Goal: Task Accomplishment & Management: Complete application form

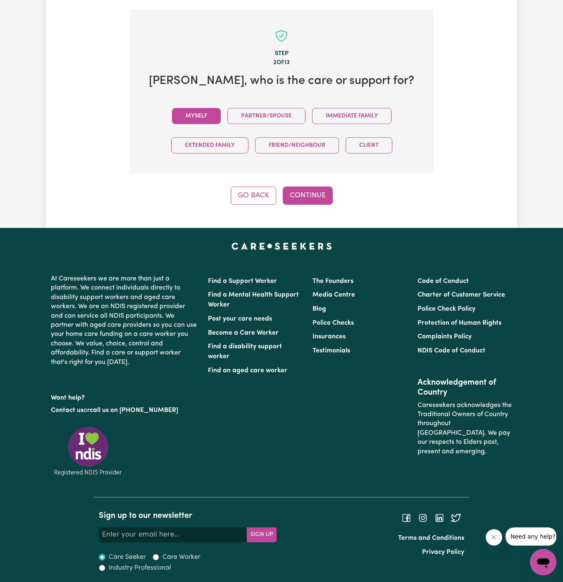
click at [198, 112] on button "Myself" at bounding box center [196, 116] width 49 height 16
click at [302, 192] on button "Continue" at bounding box center [308, 196] width 50 height 18
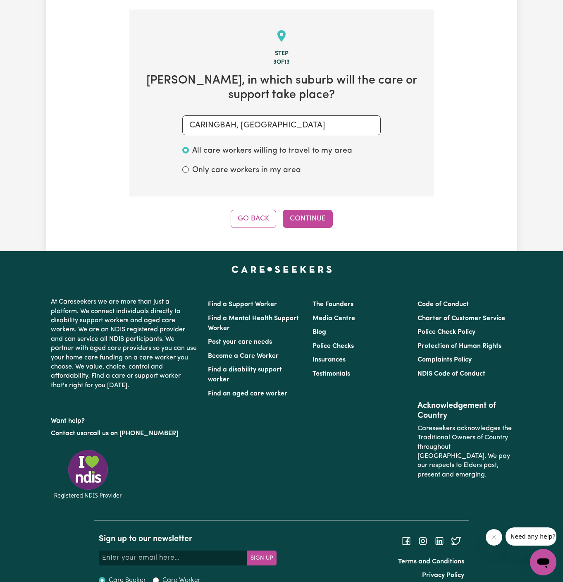
scroll to position [293, 0]
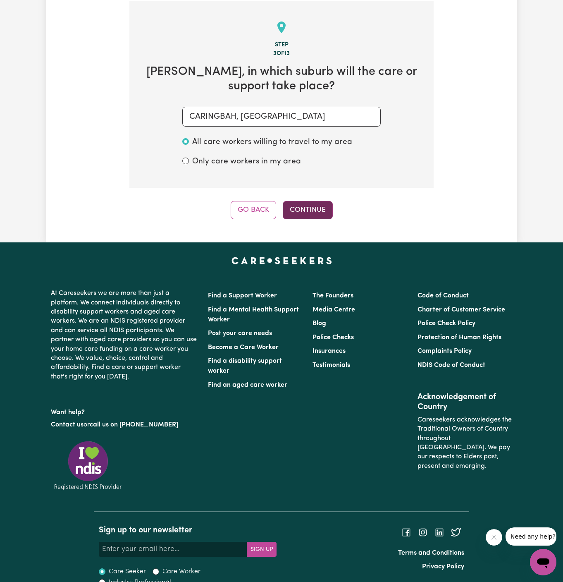
click at [302, 201] on button "Continue" at bounding box center [308, 210] width 50 height 18
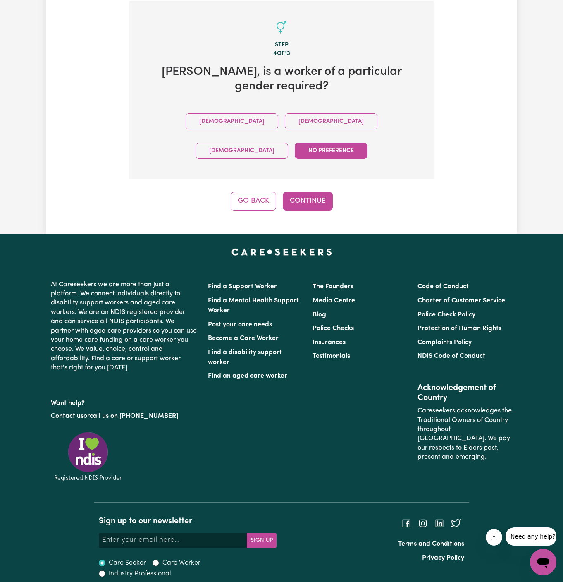
scroll to position [256, 0]
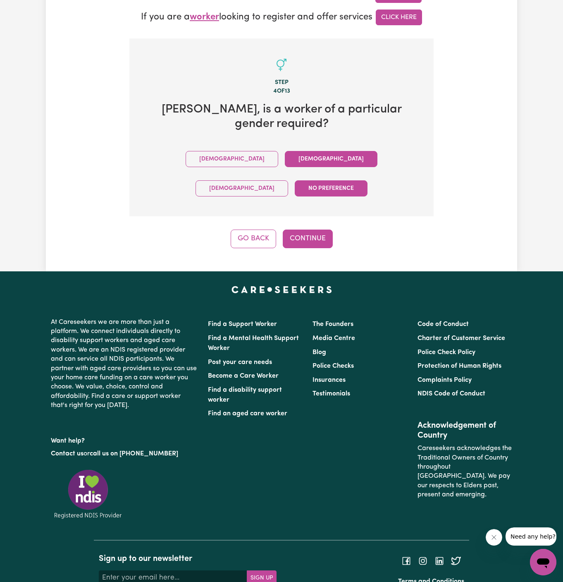
click at [285, 151] on button "Female" at bounding box center [331, 159] width 93 height 16
click at [302, 208] on div "Tell us your care and support requirements Welcome to Careseekers. We are excit…" at bounding box center [282, 22] width 472 height 498
click at [309, 230] on button "Continue" at bounding box center [308, 239] width 50 height 18
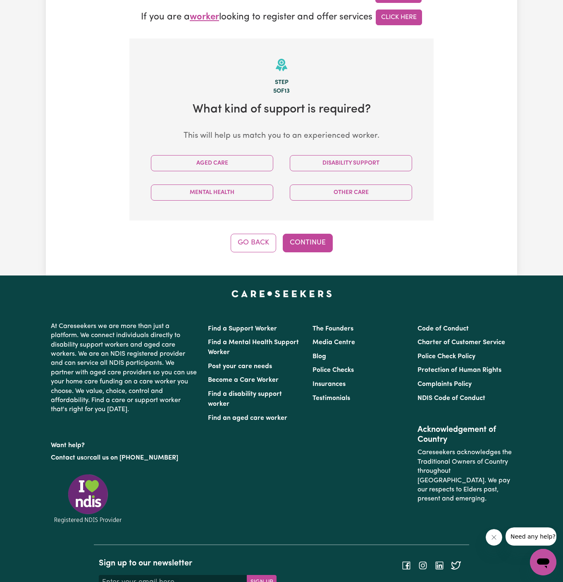
scroll to position [293, 0]
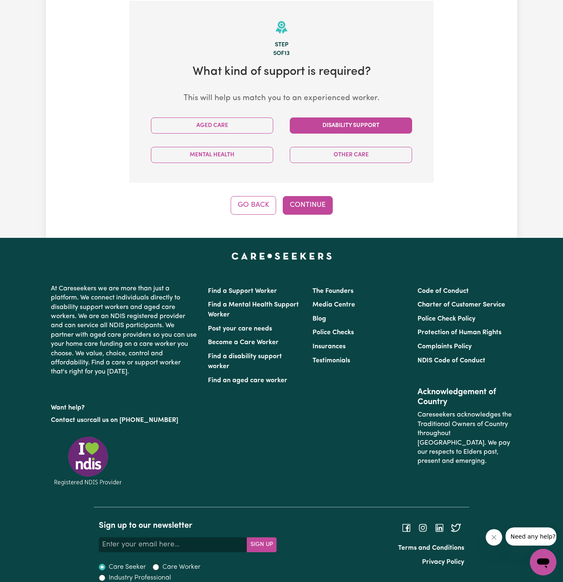
click at [355, 122] on button "Disability Support" at bounding box center [351, 125] width 122 height 16
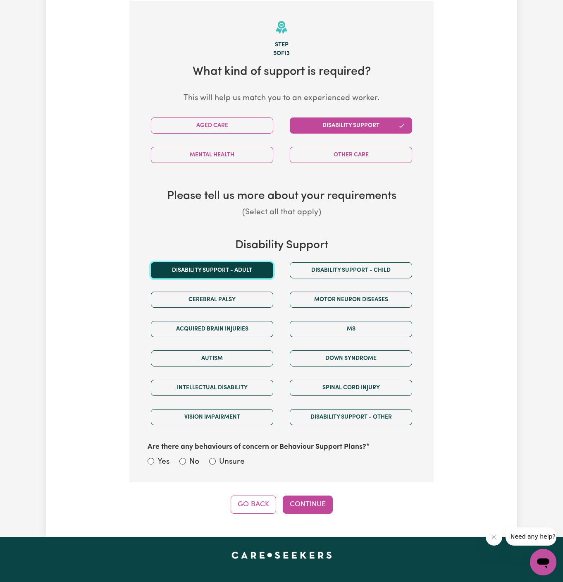
click at [230, 268] on button "Disability support - Adult" at bounding box center [212, 270] width 122 height 16
click at [236, 460] on label "Unsure" at bounding box center [232, 462] width 26 height 12
click at [216, 460] on input "Unsure" at bounding box center [212, 461] width 7 height 7
radio input "true"
click at [312, 505] on button "Continue" at bounding box center [308, 505] width 50 height 18
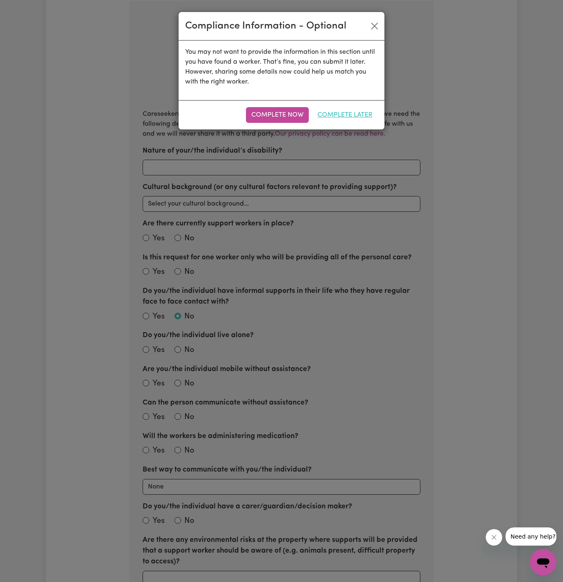
click at [362, 115] on button "Complete Later" at bounding box center [345, 115] width 66 height 16
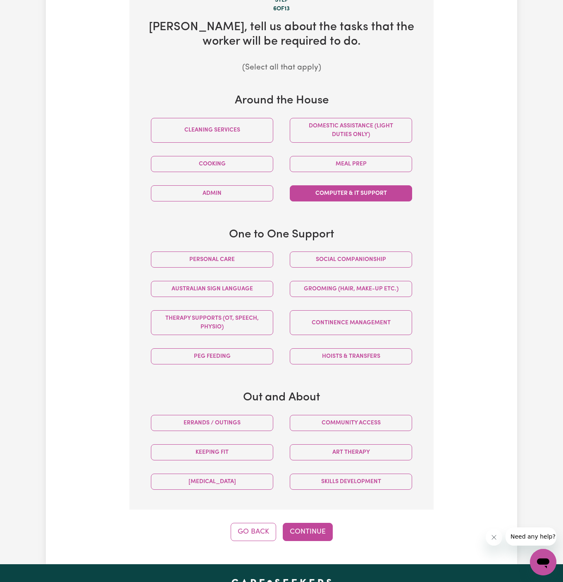
scroll to position [367, 0]
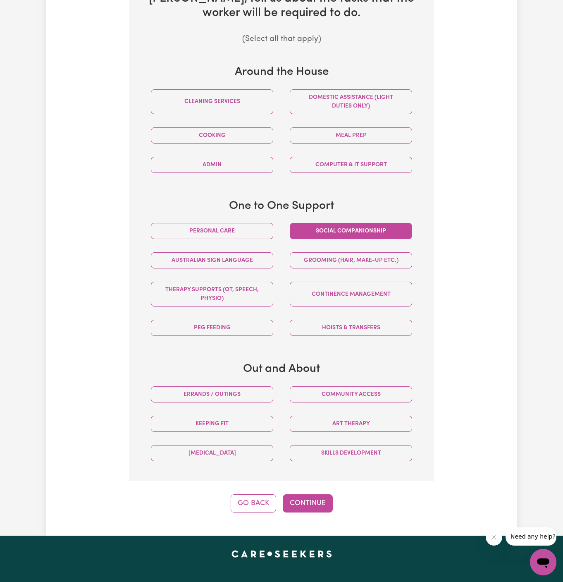
click at [336, 230] on button "Social companionship" at bounding box center [351, 231] width 122 height 16
click at [351, 400] on button "Community access" at bounding box center [351, 394] width 122 height 16
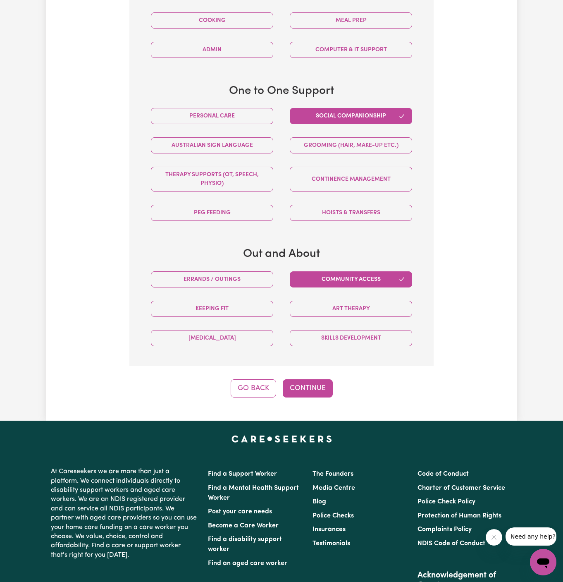
click at [313, 374] on div "Step 6 of 13 Tyler , tell us about the tasks that the worker will be required t…" at bounding box center [281, 105] width 304 height 585
click at [313, 388] on button "Continue" at bounding box center [308, 388] width 50 height 18
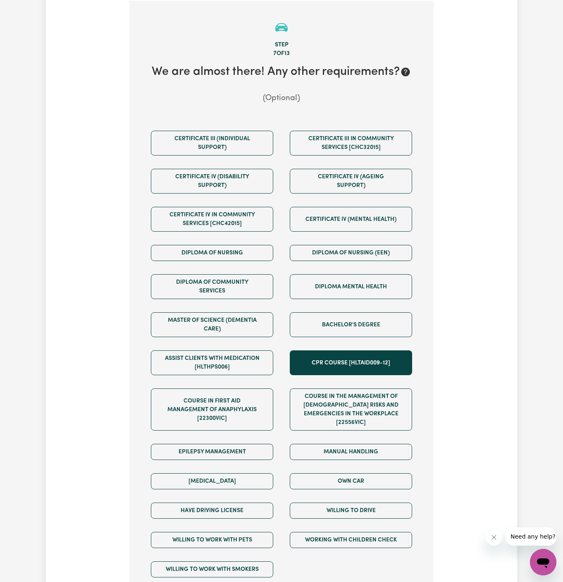
scroll to position [413, 0]
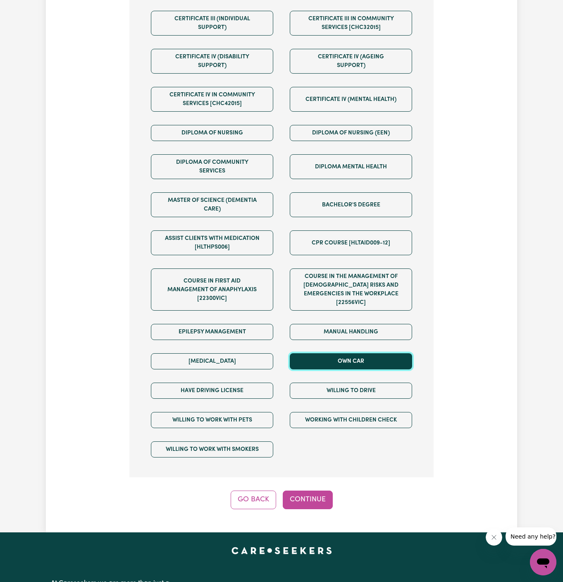
click at [349, 353] on button "Own Car" at bounding box center [351, 361] width 122 height 16
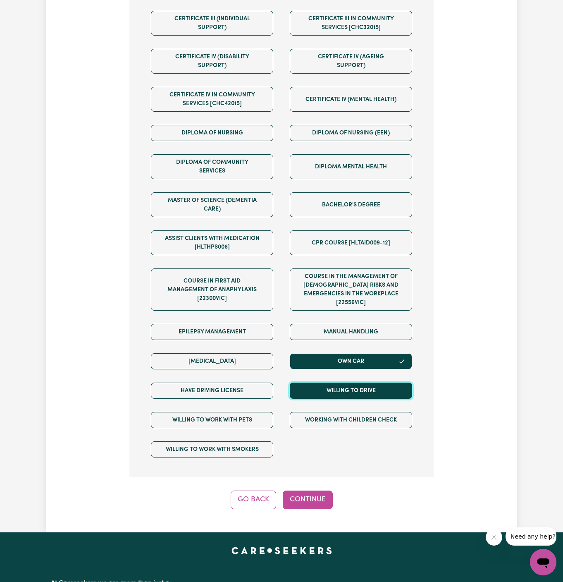
click at [349, 383] on button "Willing to drive" at bounding box center [351, 391] width 122 height 16
click at [278, 381] on div "Have driving license" at bounding box center [212, 390] width 139 height 29
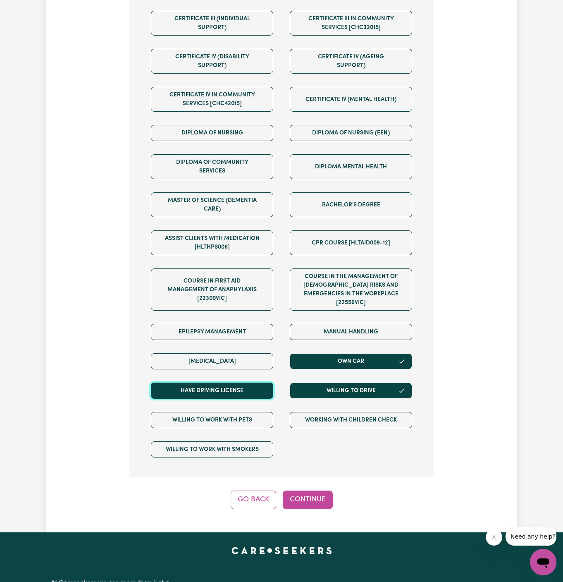
click at [255, 383] on button "Have driving license" at bounding box center [212, 391] width 122 height 16
click at [314, 491] on button "Continue" at bounding box center [308, 500] width 50 height 18
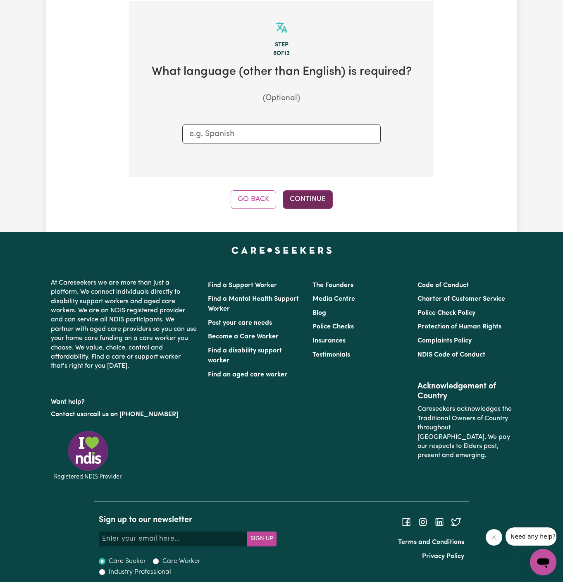
click at [308, 194] on button "Continue" at bounding box center [308, 199] width 50 height 18
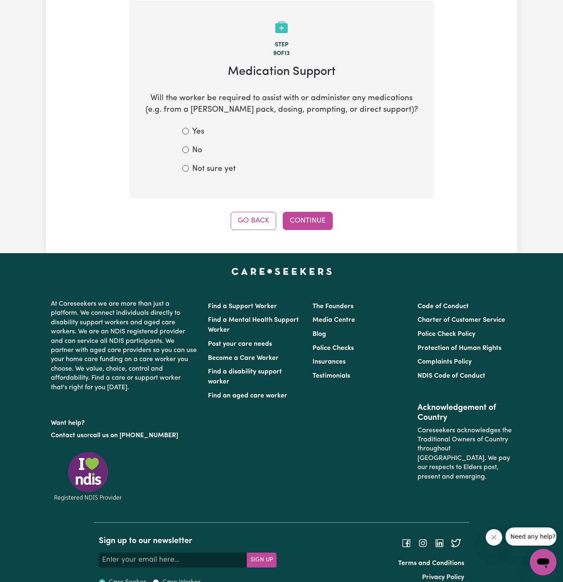
click at [191, 148] on div "No" at bounding box center [281, 151] width 199 height 12
click at [183, 146] on input "No" at bounding box center [185, 149] width 7 height 7
radio input "true"
click at [313, 218] on button "Continue" at bounding box center [308, 221] width 50 height 18
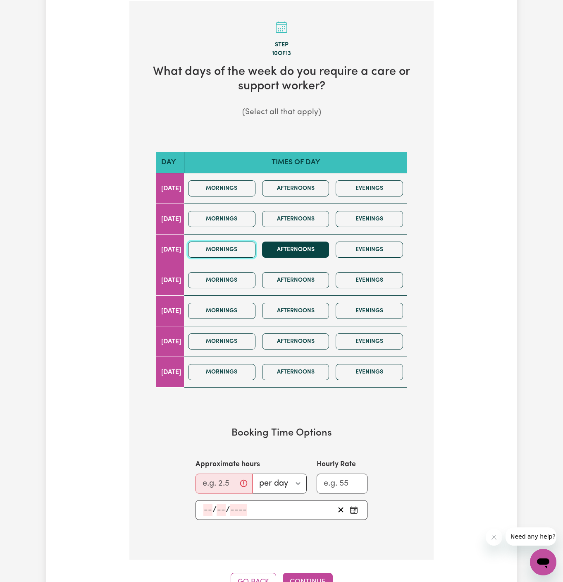
drag, startPoint x: 255, startPoint y: 247, endPoint x: 293, endPoint y: 247, distance: 38.5
click at [255, 247] on button "Mornings" at bounding box center [221, 250] width 67 height 16
click at [293, 247] on button "Afternoons" at bounding box center [295, 250] width 67 height 16
click at [224, 478] on input "Approximate hours" at bounding box center [224, 484] width 57 height 20
type input "6"
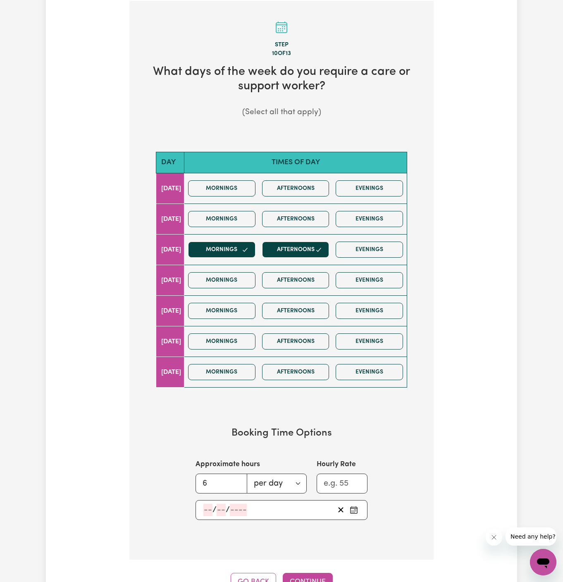
click at [209, 509] on input "number" at bounding box center [208, 510] width 9 height 12
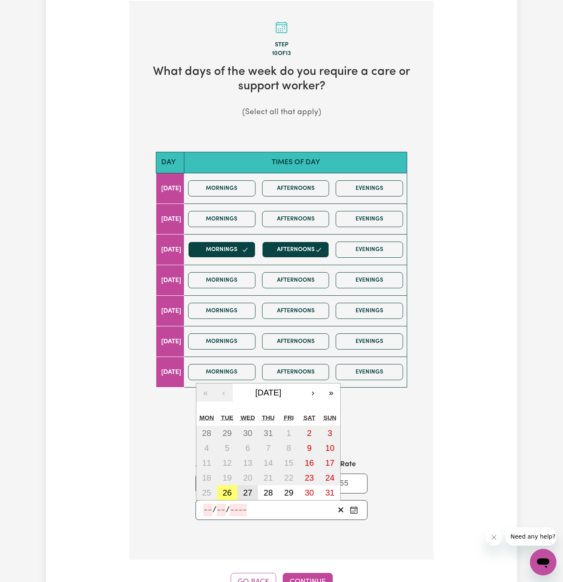
click at [247, 489] on abbr "27" at bounding box center [247, 492] width 9 height 9
type input "[DATE]"
type input "27"
type input "8"
type input "2025"
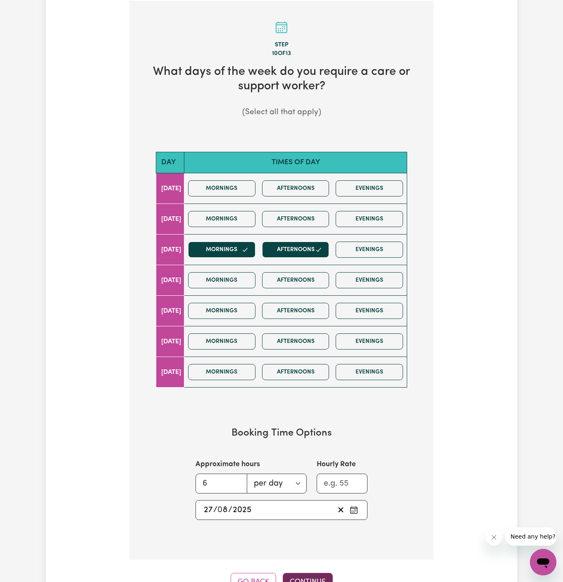
click at [301, 577] on button "Continue" at bounding box center [308, 582] width 50 height 18
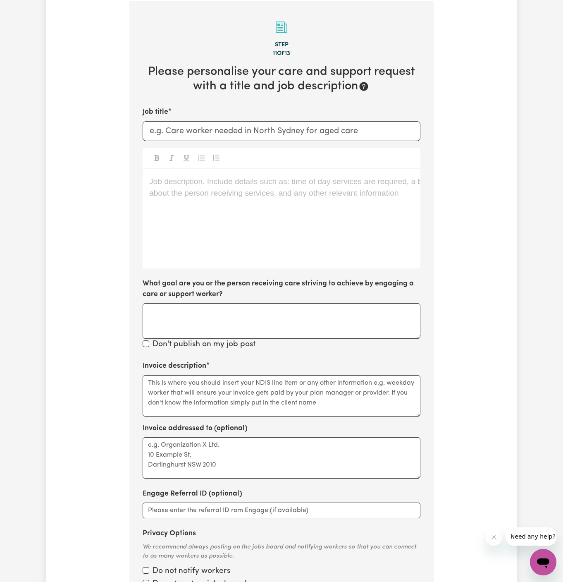
click at [249, 169] on div "Job description. Include details such as: time of day services are required, a …" at bounding box center [282, 218] width 278 height 99
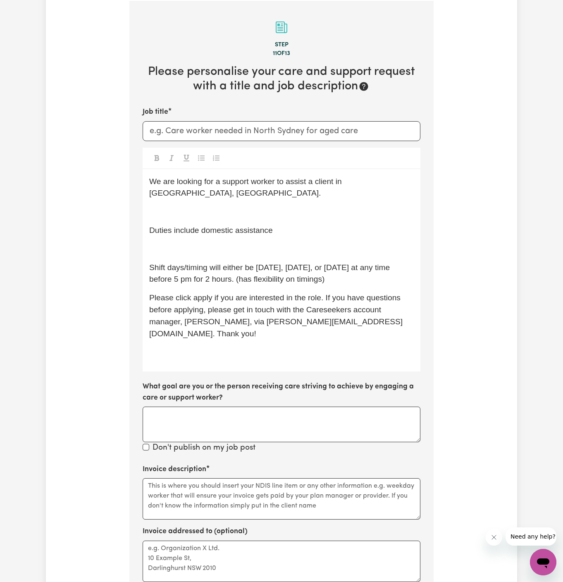
click at [217, 257] on div "We are looking for a support worker to assist a client in Skennars Head, NSW. ﻿…" at bounding box center [282, 270] width 278 height 203
click at [216, 254] on div "We are looking for a support worker to assist a client in Skennars Head, NSW. ﻿…" at bounding box center [282, 270] width 278 height 203
click at [215, 243] on p "﻿" at bounding box center [281, 249] width 265 height 12
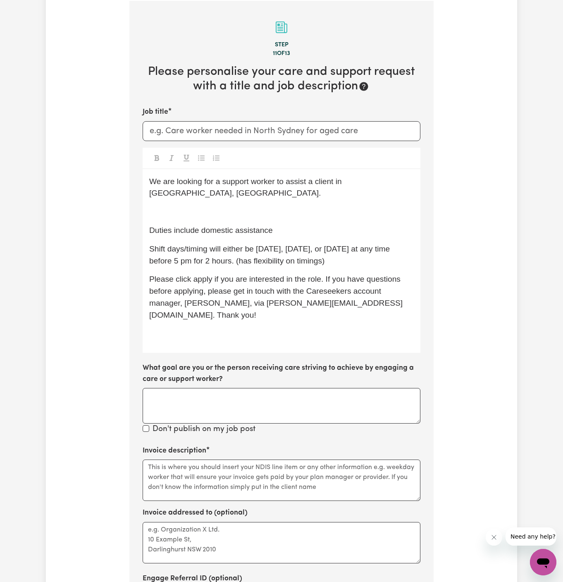
click at [211, 203] on div "We are looking for a support worker to assist a client in Skennars Head, NSW. ﻿…" at bounding box center [282, 261] width 278 height 184
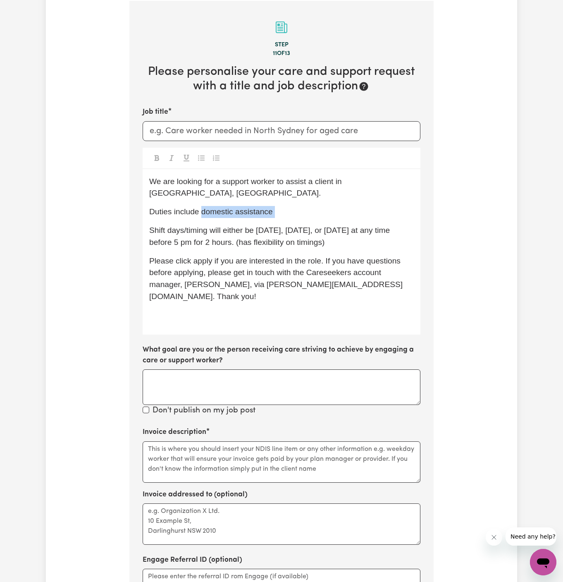
drag, startPoint x: 203, startPoint y: 213, endPoint x: 400, endPoint y: 216, distance: 196.5
click at [400, 216] on p "Duties include domestic assistance" at bounding box center [281, 212] width 265 height 12
click at [197, 243] on span "Shift days/timing will either be Monday, Tuesday, or Wednesday at any time befo…" at bounding box center [270, 236] width 243 height 21
drag, startPoint x: 169, startPoint y: 241, endPoint x: 208, endPoint y: 241, distance: 39.3
click at [208, 241] on span "Shift days/timing will either be Monday, Tuesday, or Wednesday at any time befo…" at bounding box center [270, 236] width 243 height 21
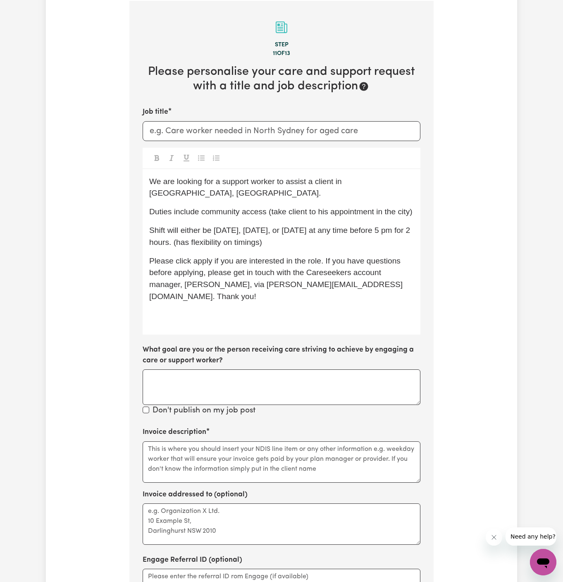
click at [218, 245] on span "Shift will either be Monday, Tuesday, or Wednesday at any time before 5 pm for …" at bounding box center [281, 236] width 264 height 21
drag, startPoint x: 181, startPoint y: 242, endPoint x: 337, endPoint y: 248, distance: 155.7
click at [337, 248] on p "Shift will either be Monday, Tuesday, or Wednesday at any time before 5 pm for …" at bounding box center [281, 237] width 265 height 24
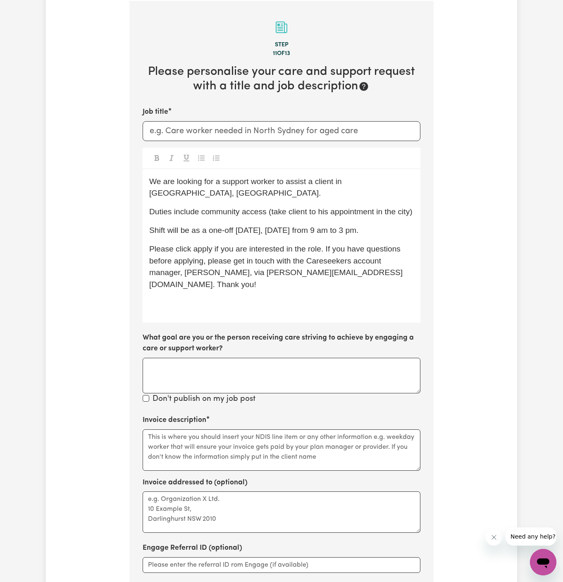
click at [297, 212] on span "Duties include community access (take client to his appointment in the city)" at bounding box center [281, 211] width 264 height 9
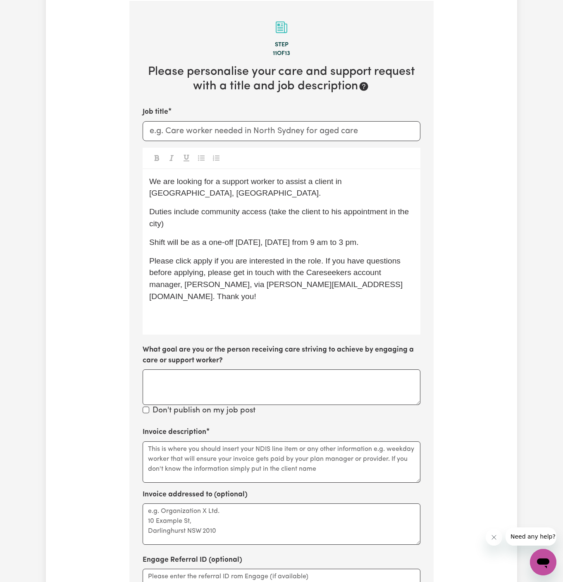
click at [308, 234] on div "We are looking for a support worker to assist a client in Skennars Head, NSW. D…" at bounding box center [282, 251] width 278 height 165
click at [312, 220] on p "Duties include community access (take the client to his appointment in the city)" at bounding box center [281, 218] width 265 height 24
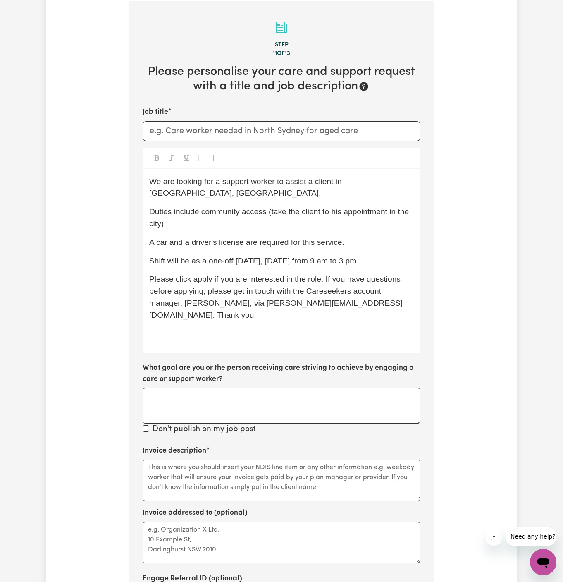
click at [278, 209] on span "Duties include community access (take the client to his appointment in the city…" at bounding box center [280, 217] width 262 height 21
click at [359, 263] on span "Shift will be as a one-off tomorrow, Wednesday 27/08 from 9 am to 3 pm." at bounding box center [254, 260] width 210 height 9
click at [345, 262] on span "Shift will be as a one-off tomorrow, Wednesday 27/08 from 9 am to 3 pm." at bounding box center [254, 260] width 210 height 9
click at [331, 264] on span "Shift will be as a one-off [DATE], [DATE], from 9 am to 3 pm." at bounding box center [255, 260] width 212 height 9
click at [223, 180] on span "We are looking for a support worker to assist a client in Skennars Head, NSW." at bounding box center [246, 187] width 195 height 21
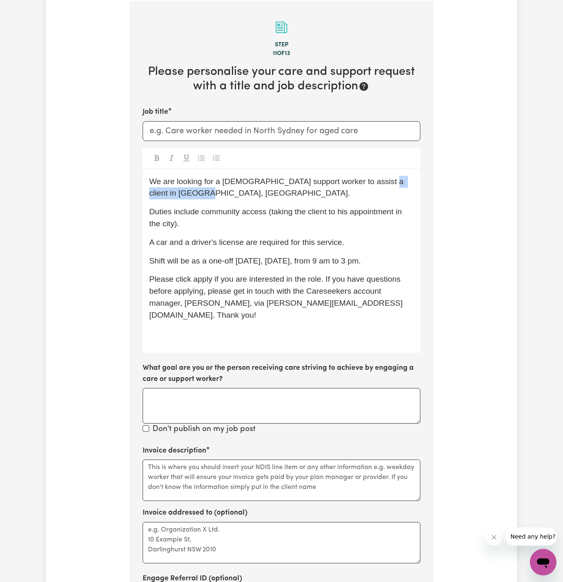
drag, startPoint x: 367, startPoint y: 183, endPoint x: 367, endPoint y: 191, distance: 8.3
click at [367, 191] on p "We are looking for a female support worker to assist a client in Skennars Head,…" at bounding box center [281, 188] width 265 height 24
click at [379, 193] on p "We are looking for a [DEMOGRAPHIC_DATA] support worker to assist a client in [G…" at bounding box center [281, 188] width 265 height 24
click at [277, 345] on div "Job title We are looking for a female support worker to assist a client in Cari…" at bounding box center [282, 271] width 278 height 329
click at [282, 328] on p "﻿" at bounding box center [281, 334] width 265 height 12
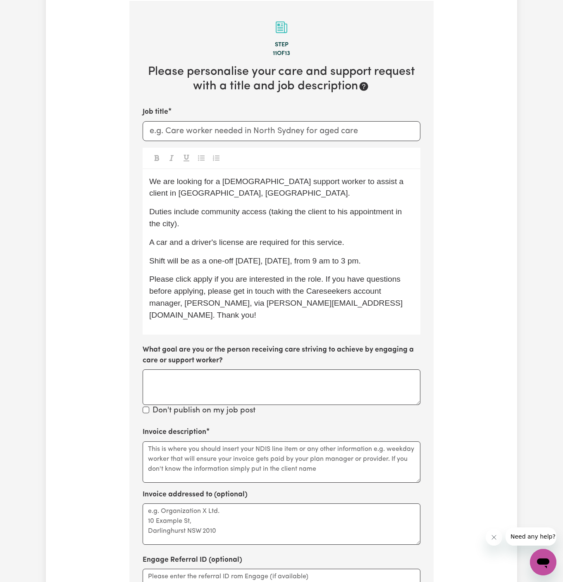
click at [313, 278] on span "Please click apply if you are interested in the role. If you have questions bef…" at bounding box center [276, 297] width 254 height 44
click at [360, 272] on div "We are looking for a female support worker to assist a client in Caringbah, NSW…" at bounding box center [282, 251] width 278 height 165
click at [230, 450] on textarea "Invoice description" at bounding box center [282, 461] width 278 height 41
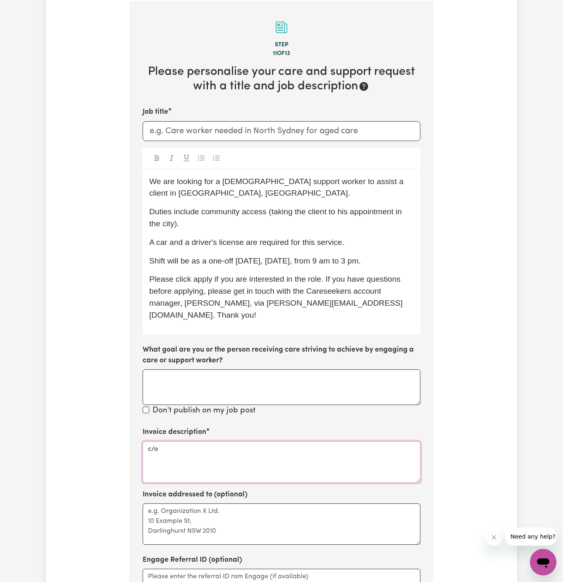
paste textarea "Astute Living Care"
click at [181, 441] on textarea "c/o Astute Living Care" at bounding box center [282, 461] width 278 height 41
type textarea "c/o Astute Living Care"
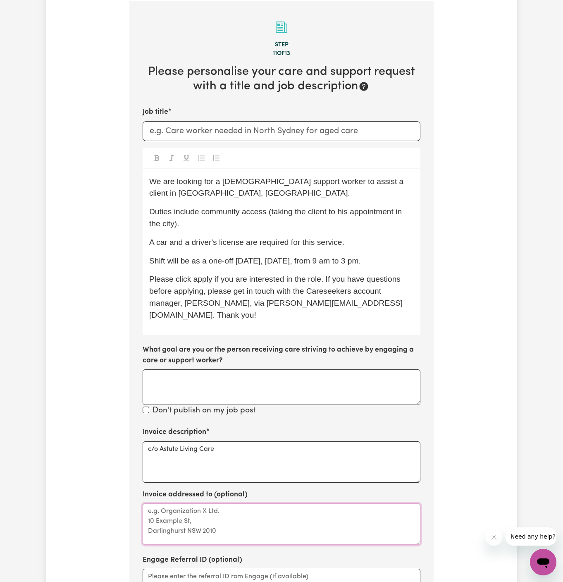
click at [191, 503] on textarea "Invoice addressed to (optional)" at bounding box center [282, 523] width 278 height 41
paste textarea "c/o Astute Living Care"
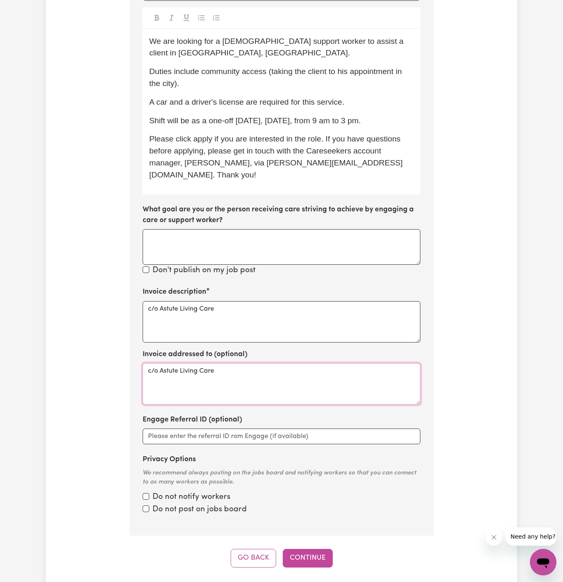
scroll to position [487, 0]
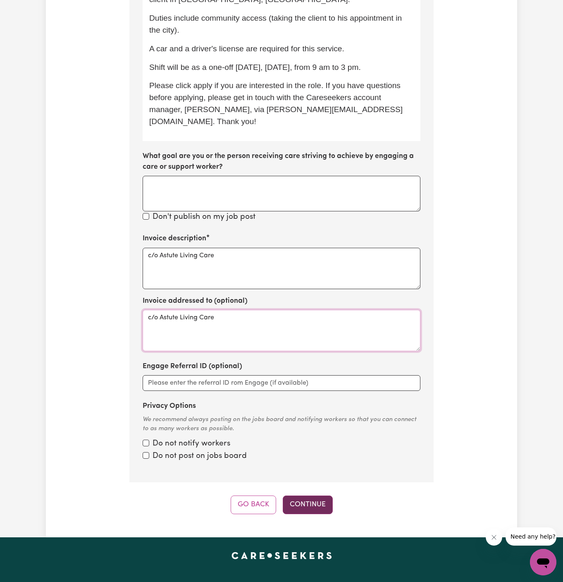
type textarea "c/o Astute Living Care"
click at [314, 496] on button "Continue" at bounding box center [308, 505] width 50 height 18
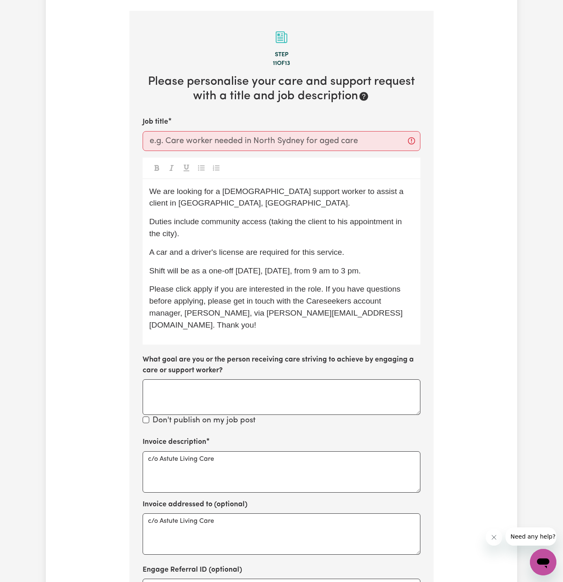
scroll to position [0, 0]
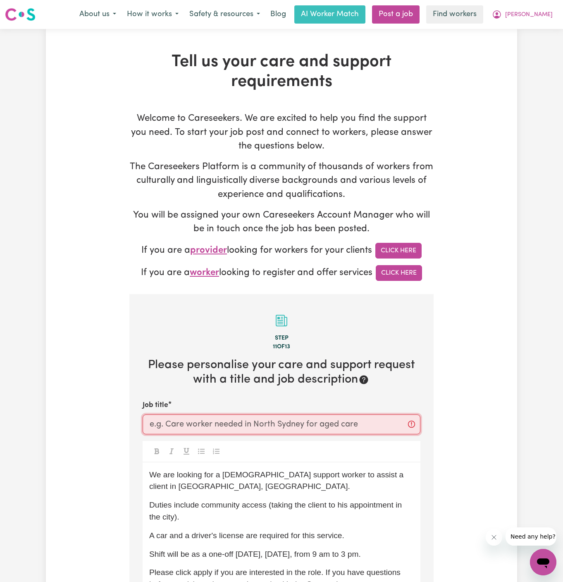
click at [198, 417] on input "Job title" at bounding box center [282, 425] width 278 height 20
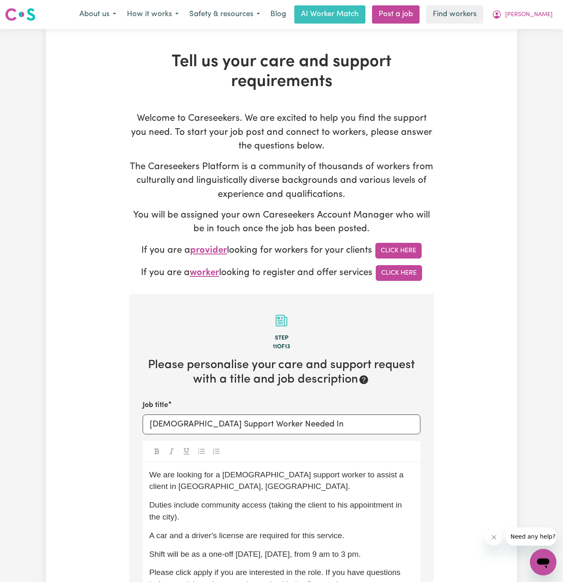
click at [361, 491] on p "We are looking for a [DEMOGRAPHIC_DATA] support worker to assist a client in [G…" at bounding box center [281, 481] width 265 height 24
click at [372, 475] on span "We are looking for a [DEMOGRAPHIC_DATA] support worker to assist a client in [G…" at bounding box center [277, 480] width 257 height 21
click at [368, 479] on p "We are looking for a [DEMOGRAPHIC_DATA] support worker to assist a client in [G…" at bounding box center [281, 481] width 265 height 24
click at [359, 479] on p "We are looking for a [DEMOGRAPHIC_DATA] support worker to assist a client in [G…" at bounding box center [281, 481] width 265 height 24
drag, startPoint x: 369, startPoint y: 474, endPoint x: 369, endPoint y: 481, distance: 7.0
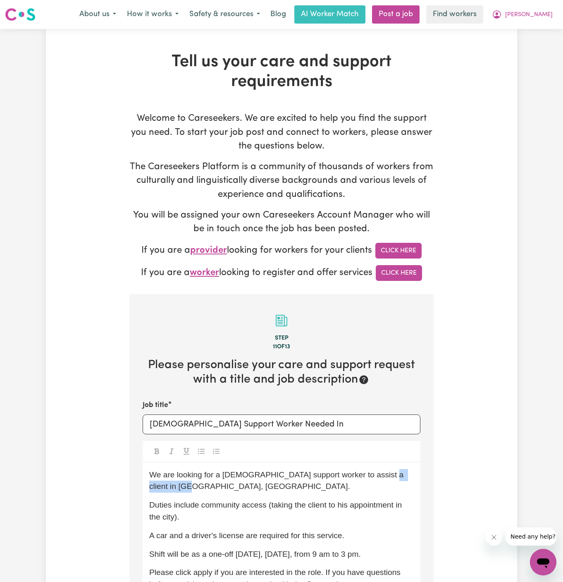
click at [369, 481] on p "We are looking for a [DEMOGRAPHIC_DATA] support worker to assist a client in [G…" at bounding box center [281, 481] width 265 height 24
copy span "Caringbah, NSW."
click at [356, 430] on input "Female Support Worker Needed In" at bounding box center [282, 425] width 278 height 20
paste input "Caringbah, NSW."
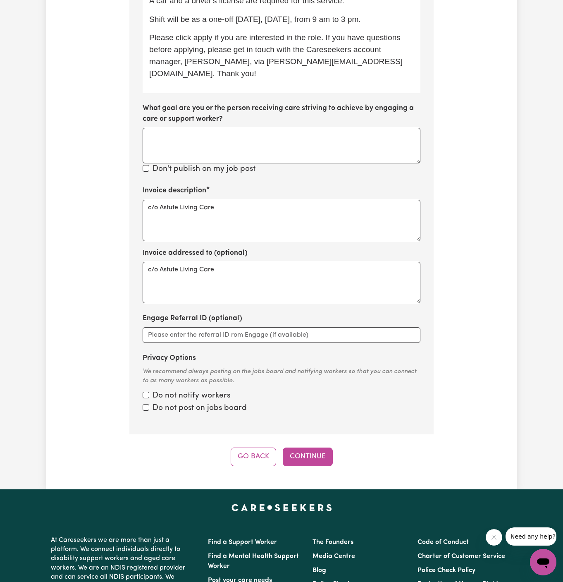
type input "[DEMOGRAPHIC_DATA] Support Worker Needed In [GEOGRAPHIC_DATA], [GEOGRAPHIC_DATA]"
click at [305, 448] on button "Continue" at bounding box center [308, 457] width 50 height 18
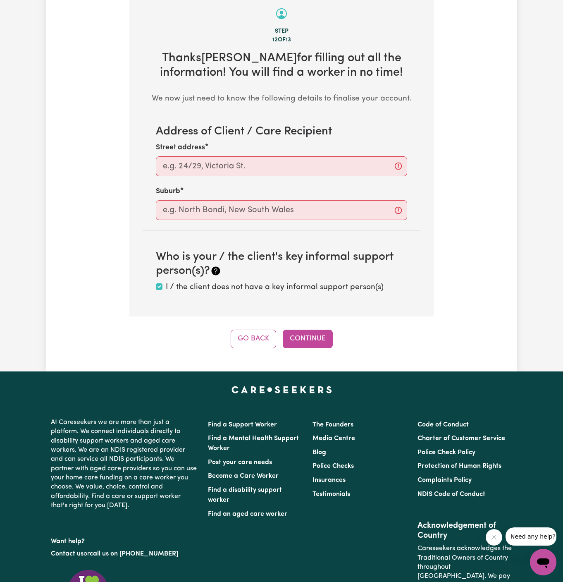
scroll to position [293, 0]
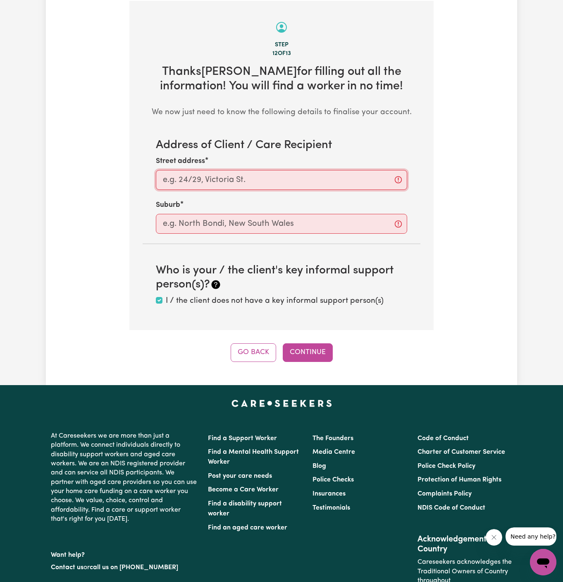
click at [254, 182] on input "Street address" at bounding box center [282, 180] width 252 height 20
paste input "Caringbah, NSW."
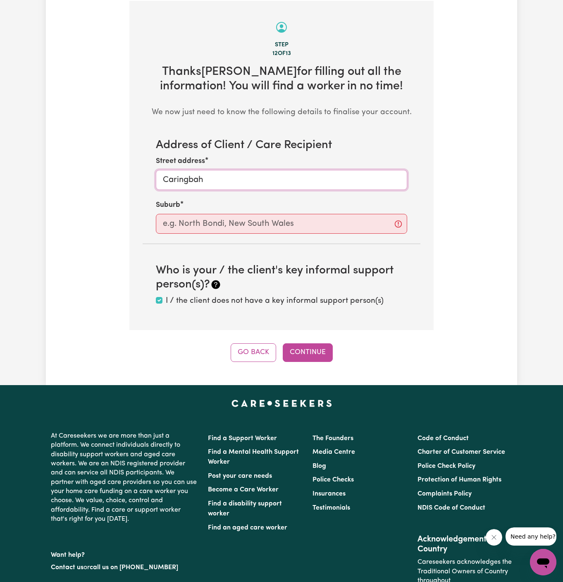
click at [196, 179] on input "Caringbah" at bounding box center [282, 180] width 252 height 20
type input "Caringbah"
click at [189, 214] on input "text" at bounding box center [282, 224] width 252 height 20
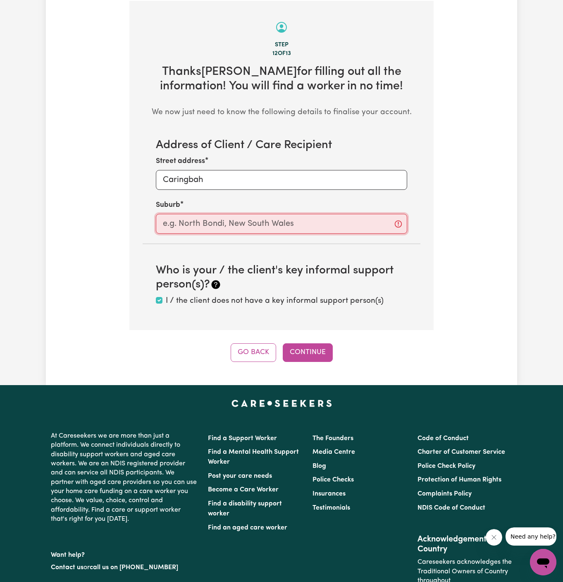
paste input "Caringbah"
type input "Caringbah"
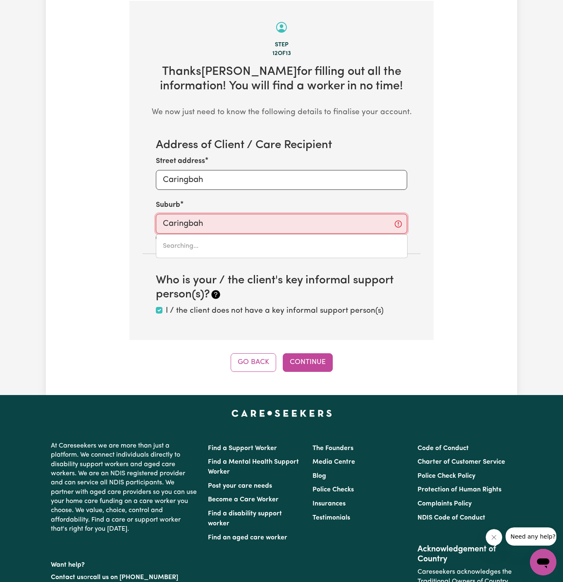
type input "Caringbah, New South Wales, 2229"
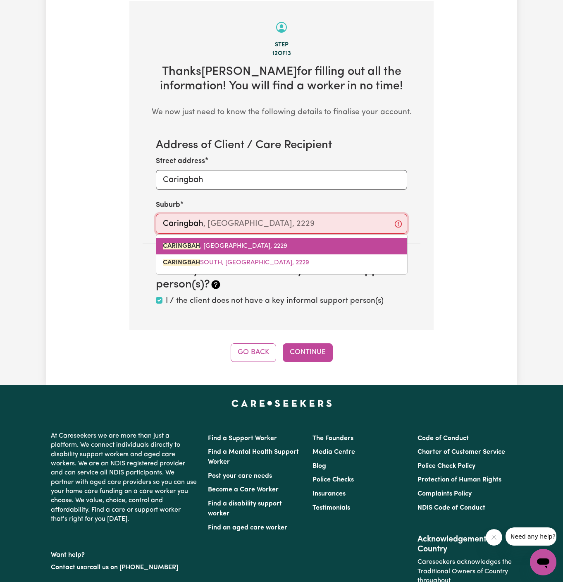
click at [185, 246] on mark "CARINGBAH" at bounding box center [181, 246] width 37 height 7
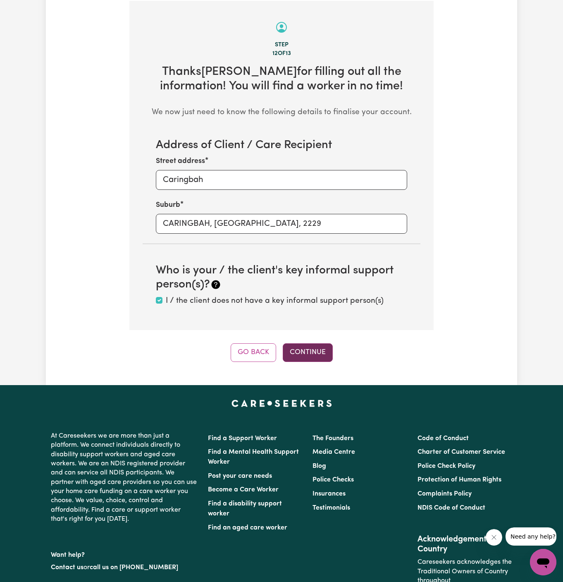
click at [314, 350] on button "Continue" at bounding box center [308, 352] width 50 height 18
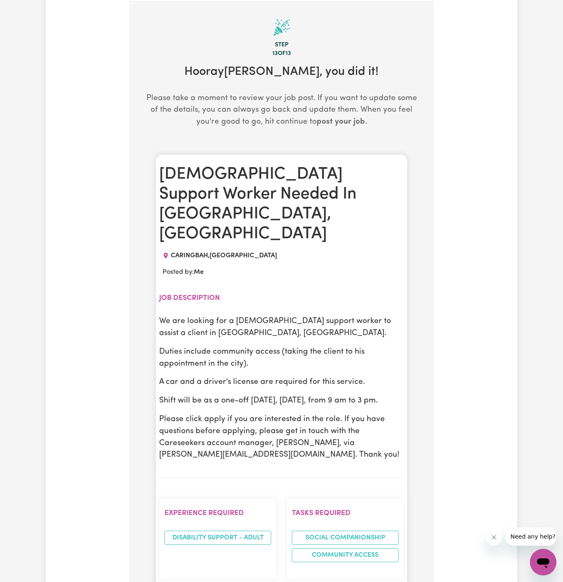
scroll to position [360, 0]
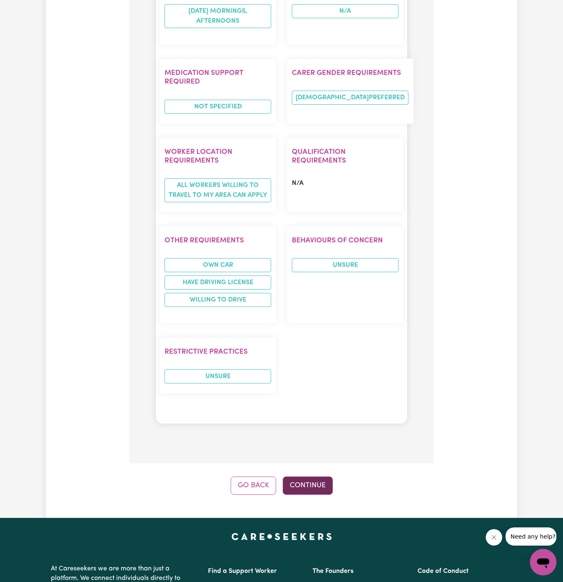
click at [309, 477] on button "Continue" at bounding box center [308, 486] width 50 height 18
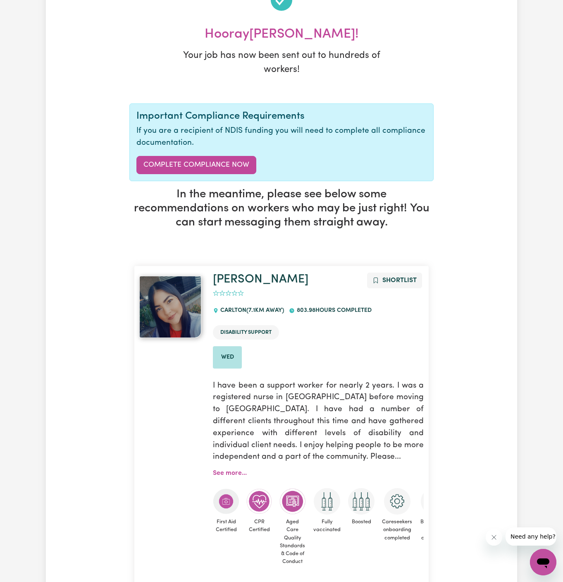
scroll to position [0, 0]
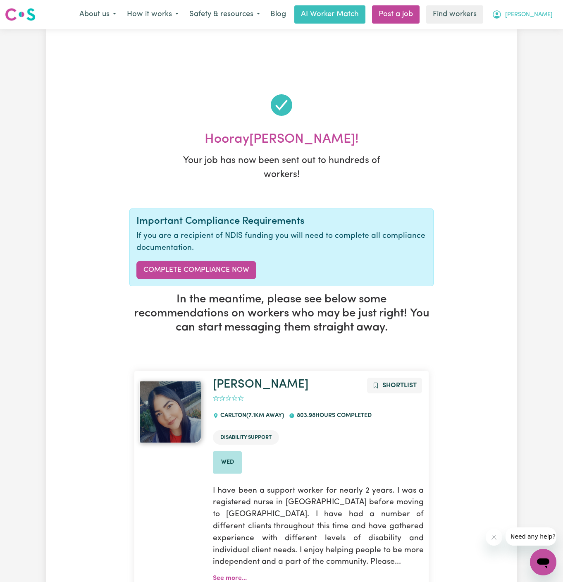
click at [547, 12] on span "[PERSON_NAME]" at bounding box center [530, 14] width 48 height 9
click at [547, 32] on link "My Dashboard" at bounding box center [525, 32] width 65 height 16
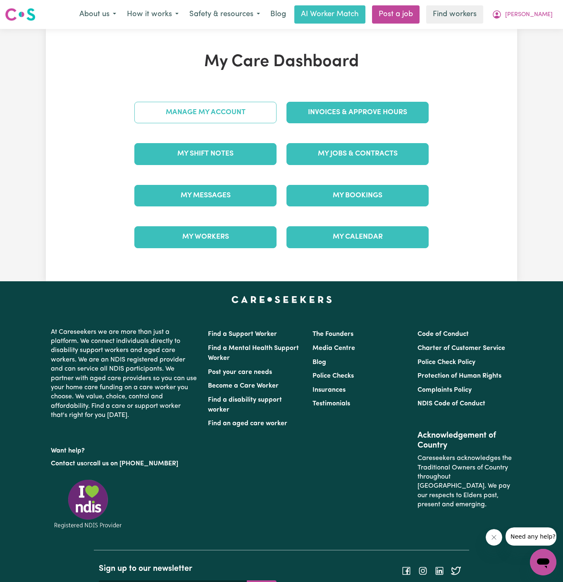
click at [241, 119] on link "Manage My Account" at bounding box center [205, 113] width 142 height 22
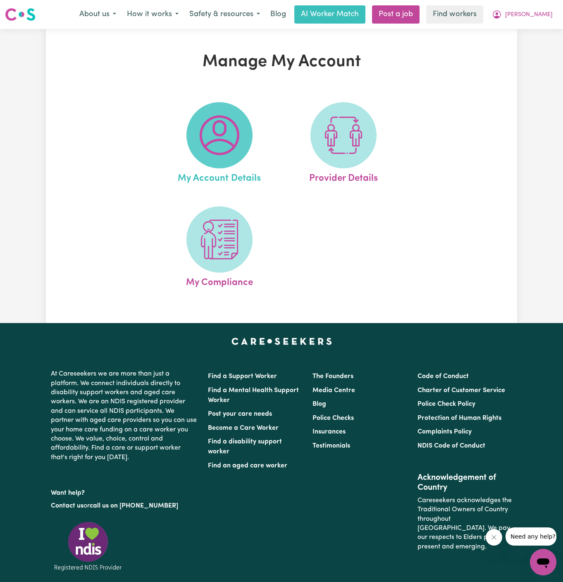
click at [234, 117] on img at bounding box center [220, 135] width 40 height 40
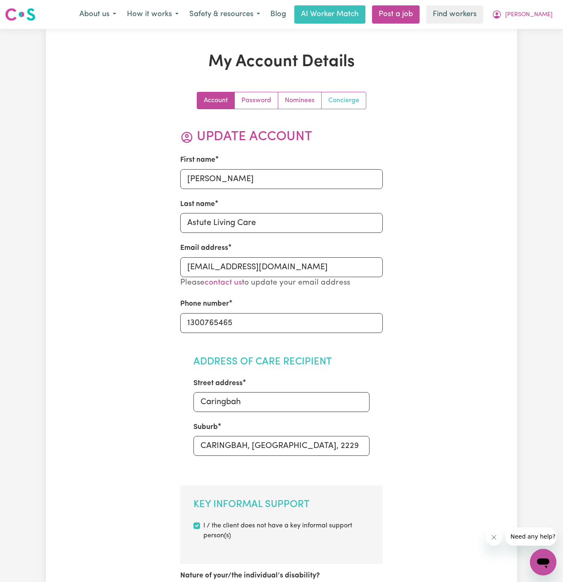
click at [350, 104] on link "Concierge" at bounding box center [344, 100] width 44 height 17
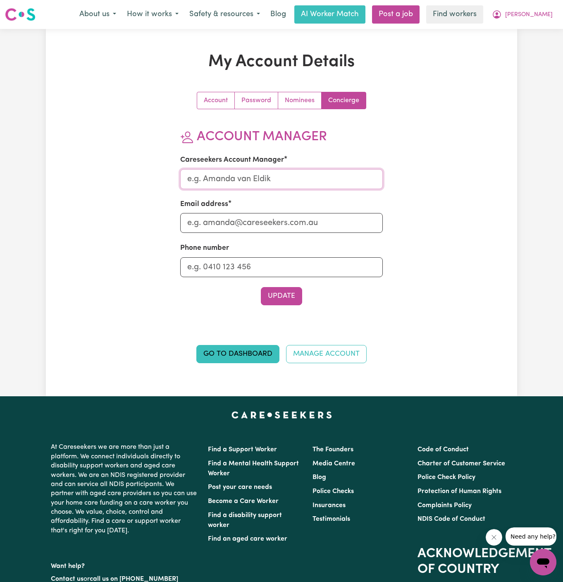
click at [271, 183] on input "Careseekers Account Manager" at bounding box center [281, 179] width 203 height 20
type input "[PERSON_NAME]"
click at [266, 216] on input "Email address" at bounding box center [281, 223] width 203 height 20
type input "[PERSON_NAME][EMAIL_ADDRESS][DOMAIN_NAME]"
click at [274, 268] on input "Phone number" at bounding box center [281, 267] width 203 height 20
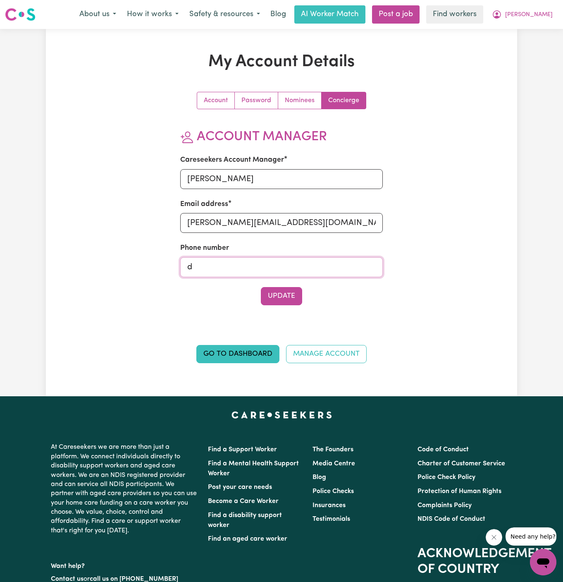
click at [269, 271] on input "d" at bounding box center [281, 267] width 203 height 20
type input "1300765465"
click at [286, 302] on button "Update" at bounding box center [281, 296] width 41 height 18
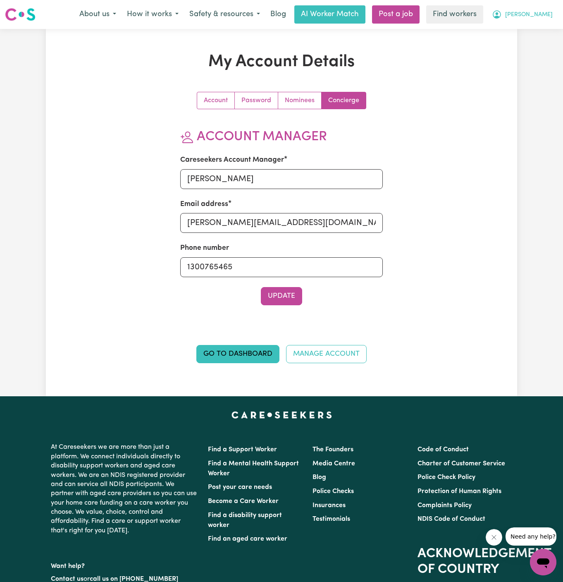
click at [547, 14] on span "[PERSON_NAME]" at bounding box center [530, 14] width 48 height 9
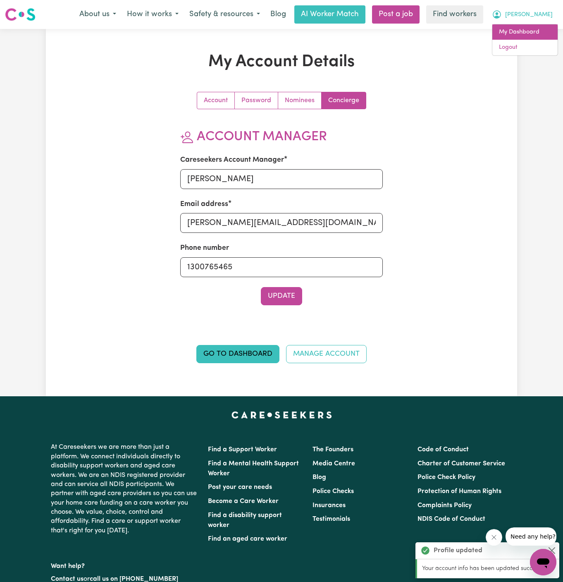
click at [544, 28] on link "My Dashboard" at bounding box center [525, 32] width 65 height 16
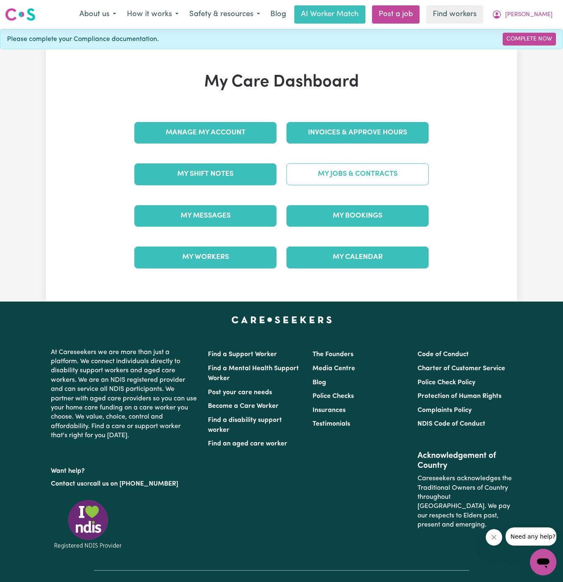
click at [388, 168] on link "My Jobs & Contracts" at bounding box center [358, 174] width 142 height 22
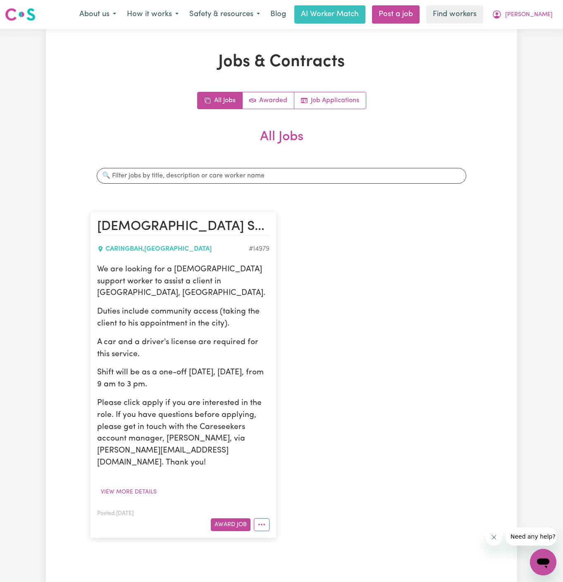
click at [231, 272] on p "We are looking for a [DEMOGRAPHIC_DATA] support worker to assist a client in [G…" at bounding box center [183, 282] width 173 height 36
drag, startPoint x: 93, startPoint y: 266, endPoint x: 220, endPoint y: 376, distance: 167.2
click at [220, 376] on article "Female Support Worker Needed In Caringbah, NSW CARINGBAH , New South Wales # 14…" at bounding box center [183, 375] width 187 height 326
copy div "We are looking for a female support worker to assist a client in Caringbah, NSW…"
click at [227, 518] on button "Award Job" at bounding box center [231, 524] width 40 height 13
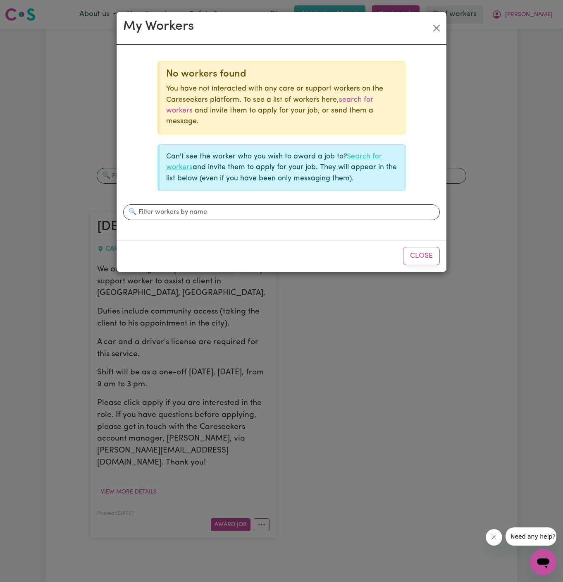
click at [370, 158] on link "Search for workers" at bounding box center [274, 162] width 216 height 18
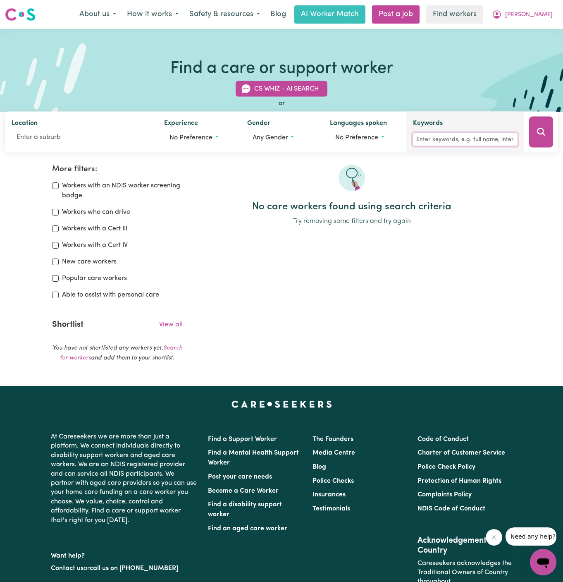
click at [445, 139] on input "Keywords" at bounding box center [465, 139] width 105 height 13
type input "jade"
click at [549, 130] on button "Search" at bounding box center [542, 132] width 24 height 31
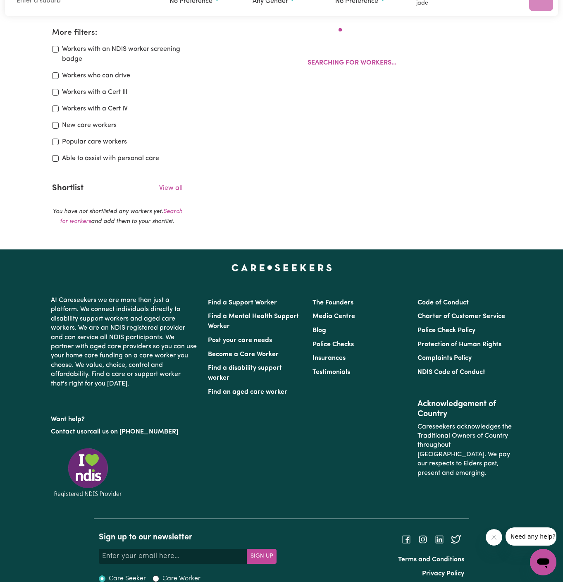
scroll to position [138, 0]
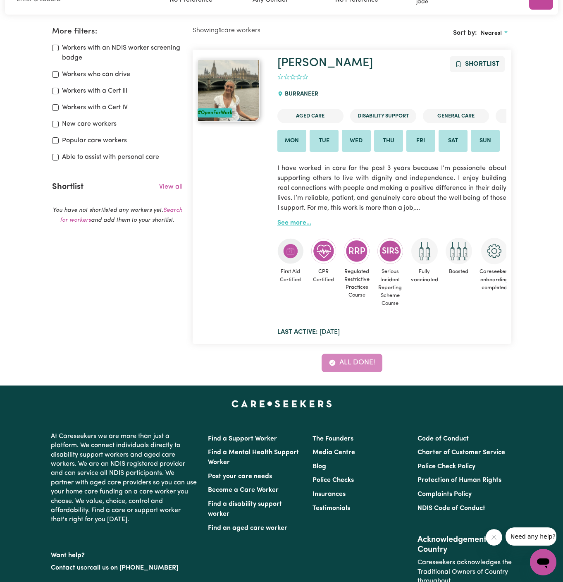
click at [296, 221] on link "See more..." at bounding box center [295, 223] width 34 height 7
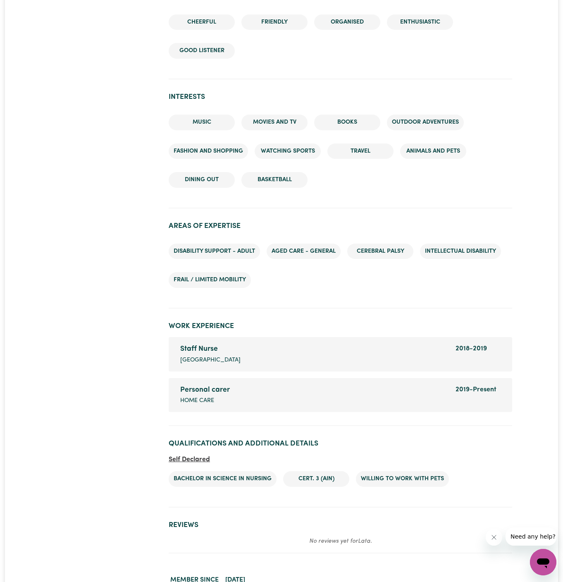
scroll to position [1071, 0]
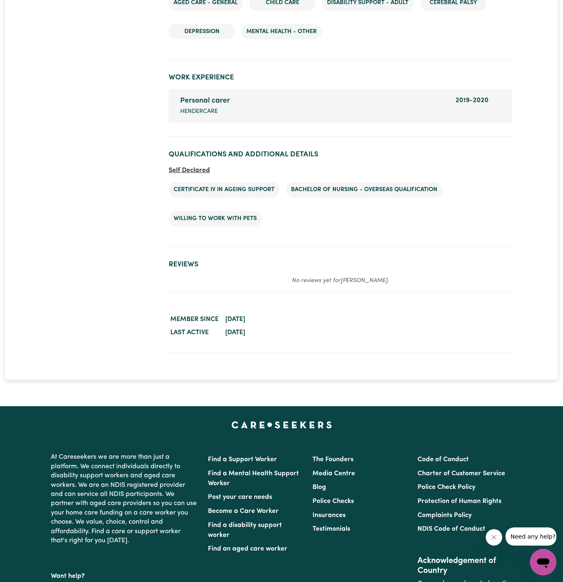
scroll to position [1131, 0]
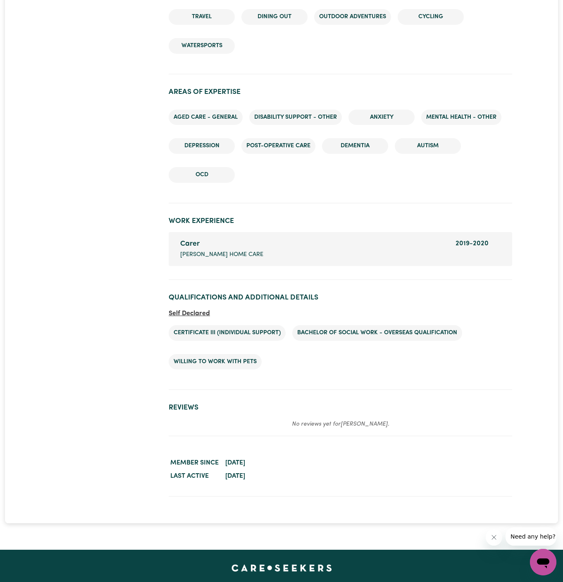
scroll to position [1144, 0]
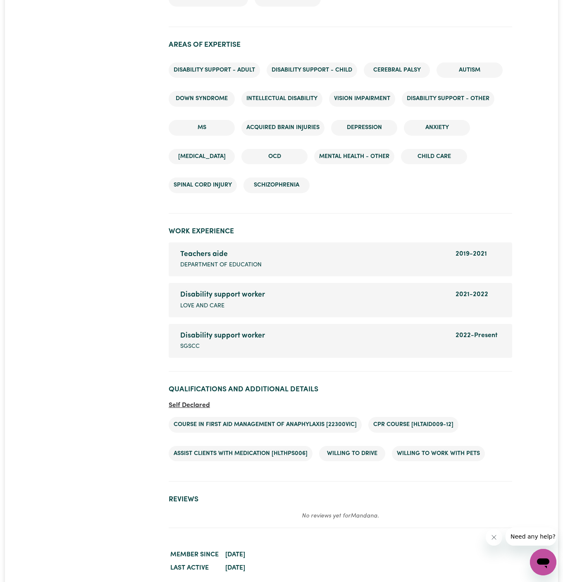
scroll to position [1204, 0]
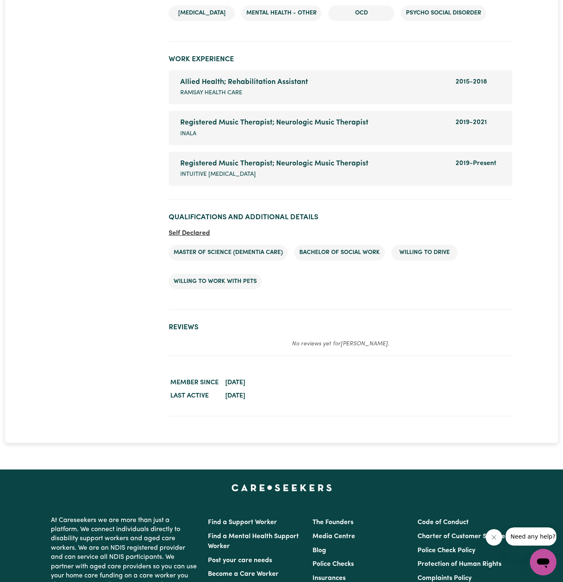
scroll to position [1448, 0]
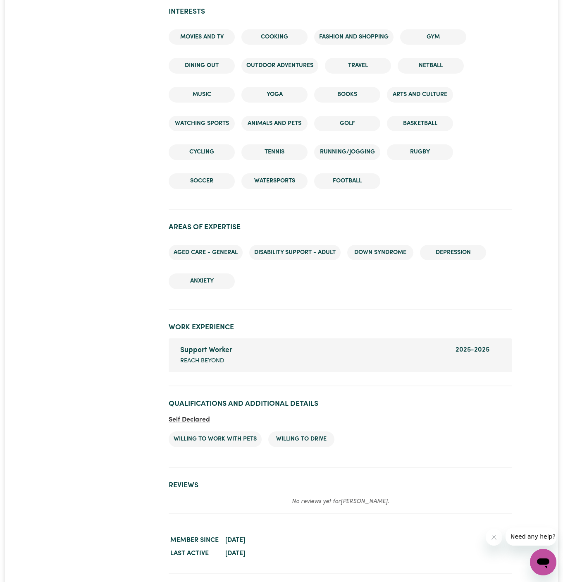
scroll to position [1191, 0]
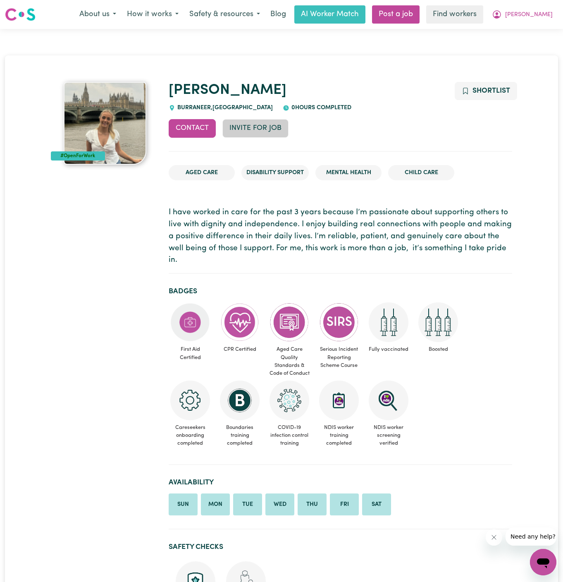
click at [261, 129] on button "Invite for Job" at bounding box center [256, 128] width 66 height 18
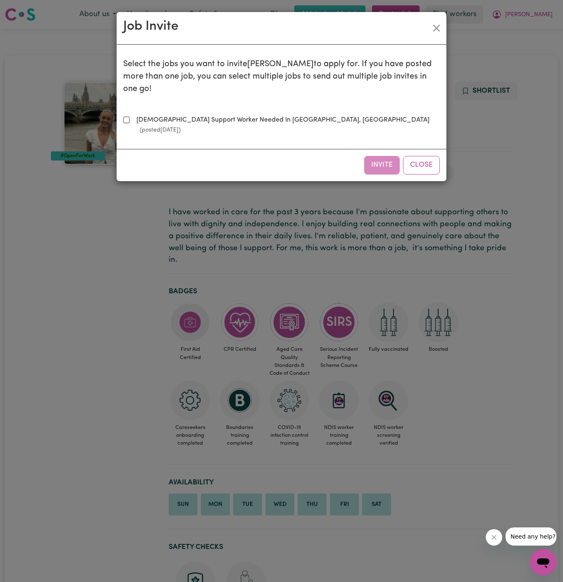
click at [217, 115] on label "[DEMOGRAPHIC_DATA] Support Worker Needed In [GEOGRAPHIC_DATA], [GEOGRAPHIC_DATA…" at bounding box center [286, 125] width 307 height 20
click at [130, 117] on input "[DEMOGRAPHIC_DATA] Support Worker Needed In [GEOGRAPHIC_DATA], [GEOGRAPHIC_DATA…" at bounding box center [126, 120] width 7 height 7
checkbox input "true"
click at [384, 156] on button "Invite" at bounding box center [382, 165] width 36 height 18
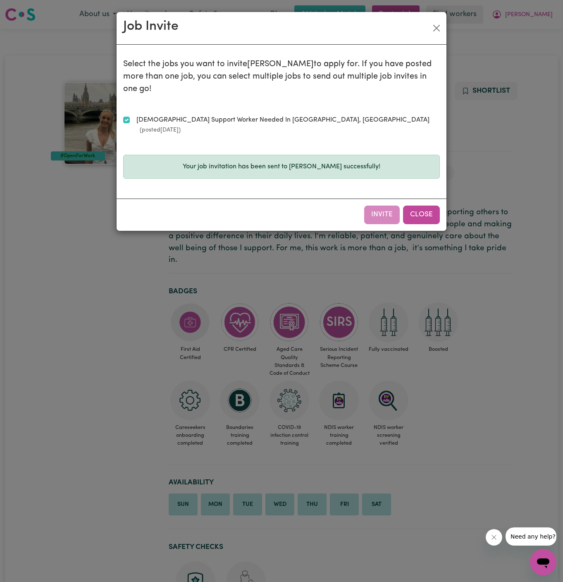
click at [421, 206] on button "Close" at bounding box center [421, 215] width 37 height 18
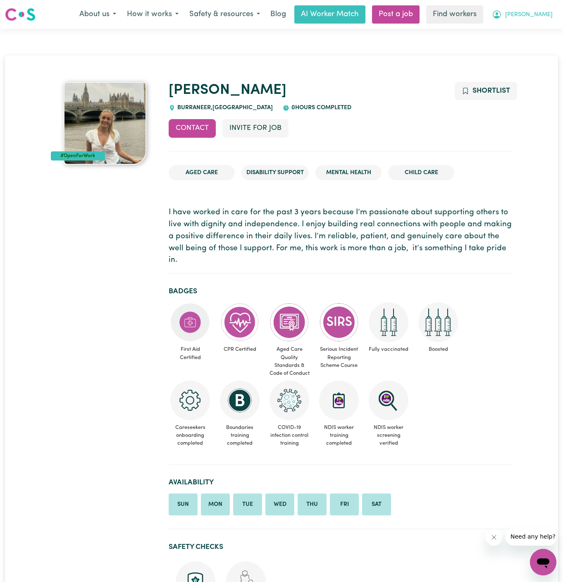
click at [544, 14] on span "[PERSON_NAME]" at bounding box center [530, 14] width 48 height 9
click at [544, 36] on link "My Dashboard" at bounding box center [525, 32] width 65 height 16
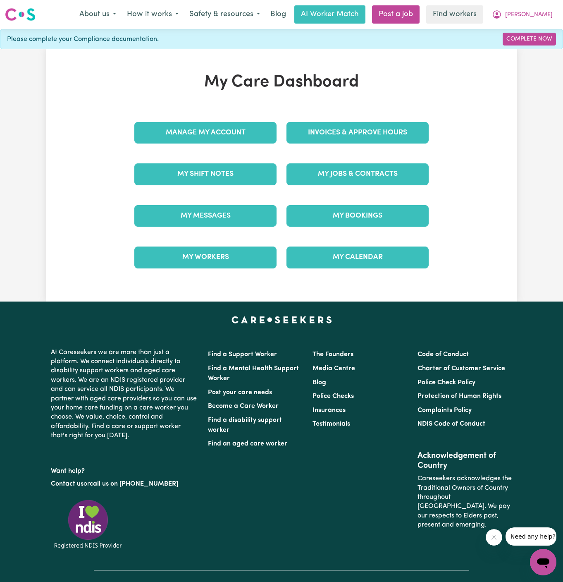
click at [358, 156] on div "My Jobs & Contracts" at bounding box center [358, 173] width 152 height 41
click at [358, 173] on link "My Jobs & Contracts" at bounding box center [358, 174] width 142 height 22
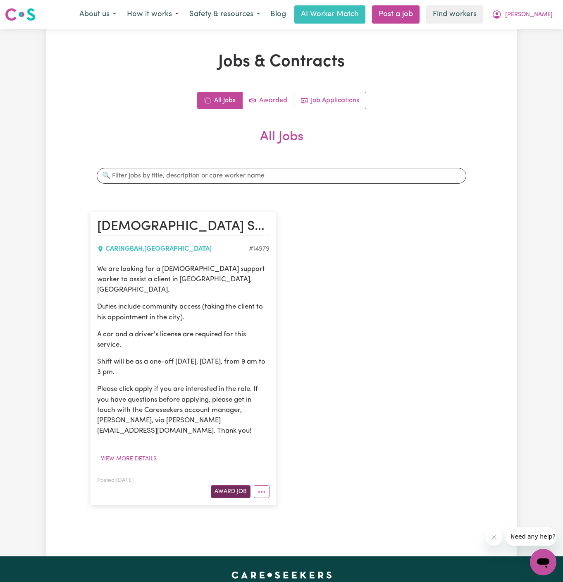
click at [232, 485] on button "Award Job" at bounding box center [231, 491] width 40 height 13
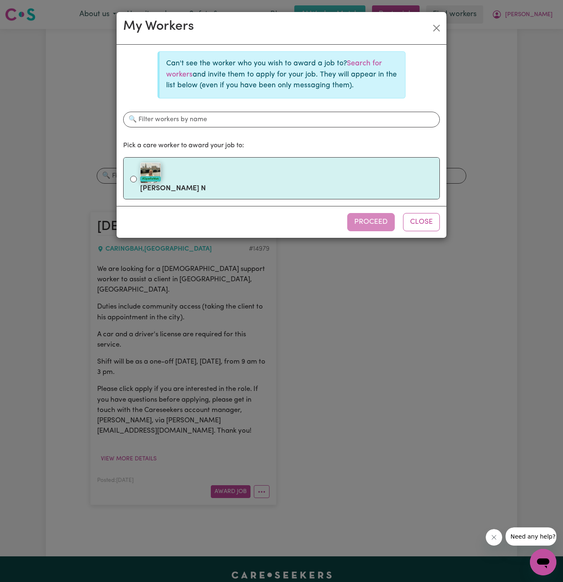
click at [222, 182] on label "#OpenForWork [PERSON_NAME]" at bounding box center [286, 178] width 293 height 35
click at [137, 182] on input "#OpenForWork [PERSON_NAME]" at bounding box center [133, 179] width 7 height 7
radio input "true"
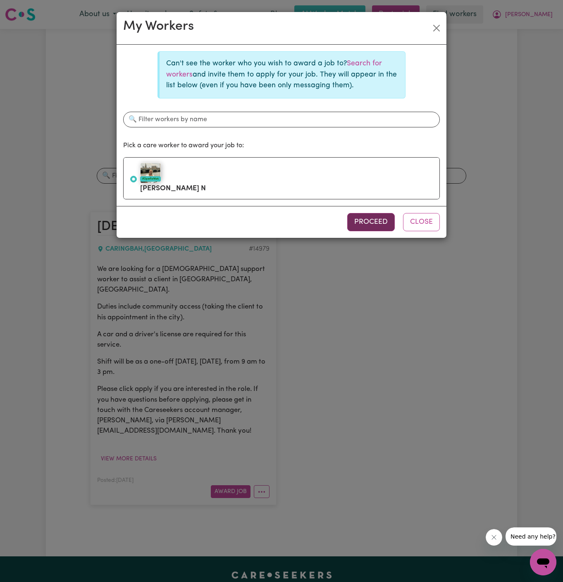
click at [365, 213] on button "Proceed" at bounding box center [372, 222] width 48 height 18
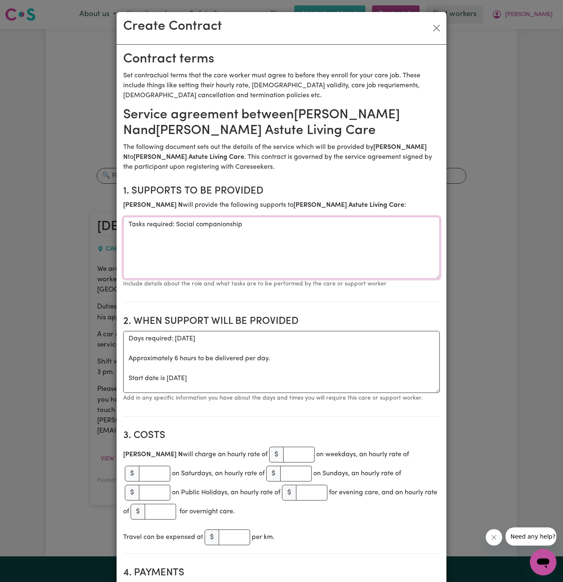
drag, startPoint x: 177, startPoint y: 225, endPoint x: 92, endPoint y: 225, distance: 84.8
click at [92, 225] on div "Create Contract Contract terms Set contractual terms that the care worker must …" at bounding box center [281, 291] width 563 height 582
click at [187, 225] on textarea "Social companionship" at bounding box center [281, 248] width 317 height 62
click at [203, 225] on textarea "Social companionship" at bounding box center [281, 248] width 317 height 62
paste textarea "(taking the client to his appointment in the city)."
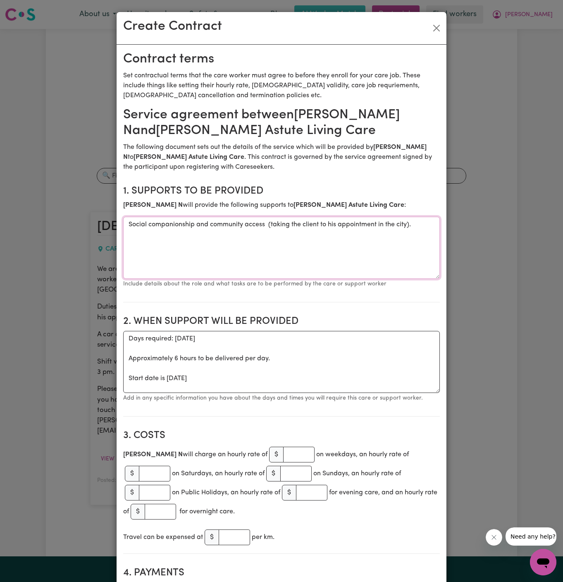
type textarea "Social companionship and community access (taking the client to his appointment…"
click at [291, 369] on textarea "Days required: [DATE] Approximately 6 hours to be delivered per day. Start date…" at bounding box center [281, 362] width 317 height 62
drag, startPoint x: 165, startPoint y: 379, endPoint x: 129, endPoint y: 337, distance: 55.7
click at [129, 337] on textarea "Days required: [DATE] Approximately 6 hours to be delivered per day. Start date…" at bounding box center [281, 362] width 317 height 62
click at [256, 340] on textarea "ONE OFF [DATE]" at bounding box center [281, 362] width 317 height 62
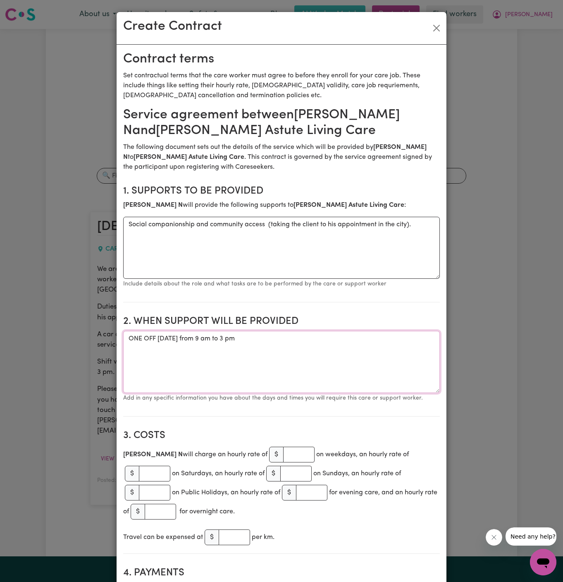
type textarea "ONE OFF [DATE] from 9 am to 3 pm"
click at [283, 457] on input "number" at bounding box center [298, 455] width 31 height 16
type input "50"
click at [283, 393] on p "Add in any specific information you have about the days and times you will requ…" at bounding box center [281, 398] width 317 height 10
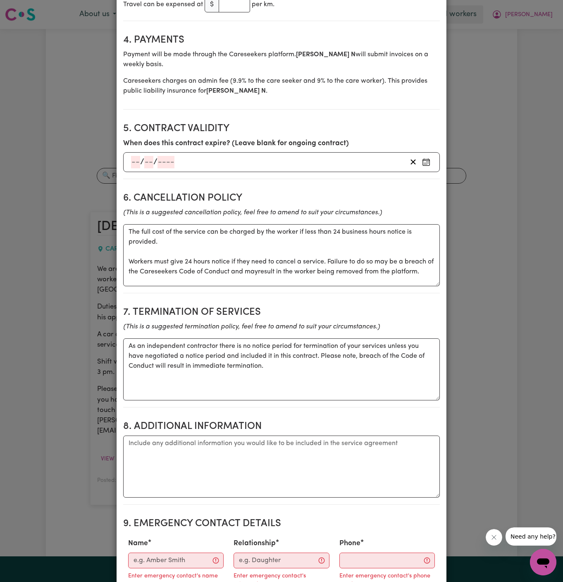
scroll to position [535, 0]
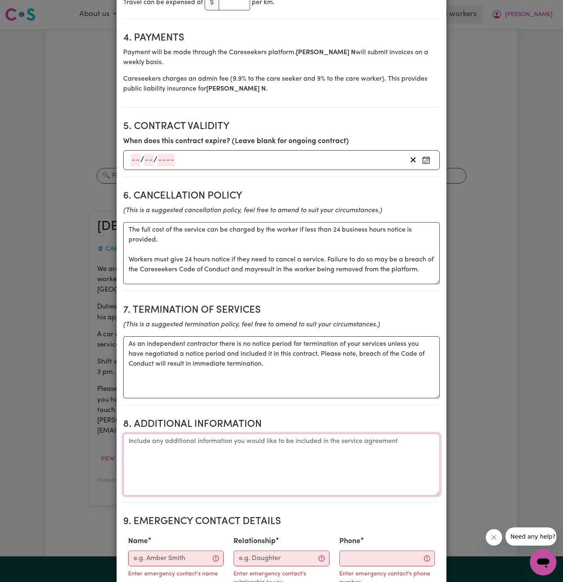
click at [254, 453] on textarea "Additional information" at bounding box center [281, 465] width 317 height 62
type textarea "C"
paste textarea "[PERSON_NAME][GEOGRAPHIC_DATA] in [GEOGRAPHIC_DATA]."
click at [230, 439] on textarea "Client's Address: [PERSON_NAME][GEOGRAPHIC_DATA] in [GEOGRAPHIC_DATA]." at bounding box center [281, 465] width 317 height 62
click at [226, 434] on textarea "Client's Address: [PERSON_NAME][GEOGRAPHIC_DATA] in [GEOGRAPHIC_DATA]." at bounding box center [281, 465] width 317 height 62
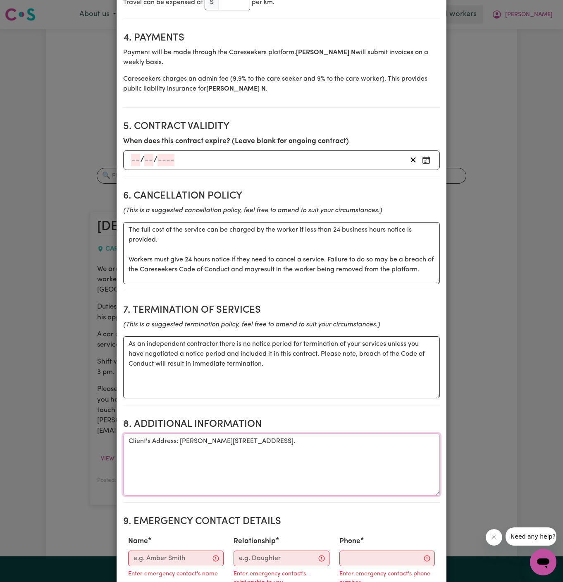
type textarea "Client's Address: [PERSON_NAME][STREET_ADDRESS]."
click at [194, 551] on input "Name" at bounding box center [176, 559] width 96 height 16
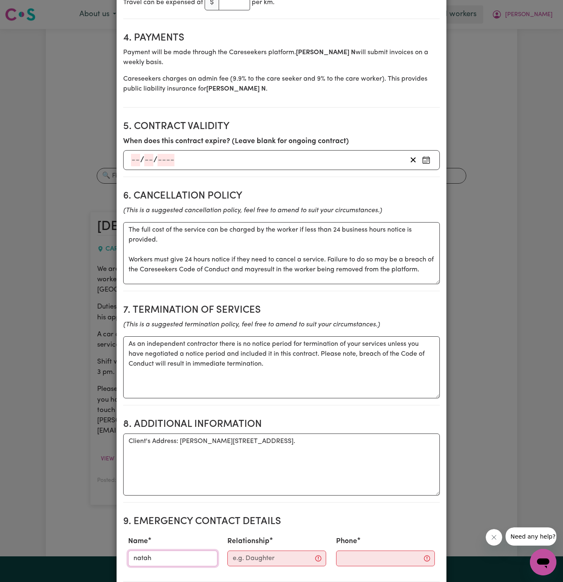
type input "[PERSON_NAME]"
click at [247, 551] on input "Relationship" at bounding box center [277, 559] width 99 height 16
type input "A"
type input "Case Manager"
click at [376, 551] on input "Phone" at bounding box center [378, 559] width 100 height 16
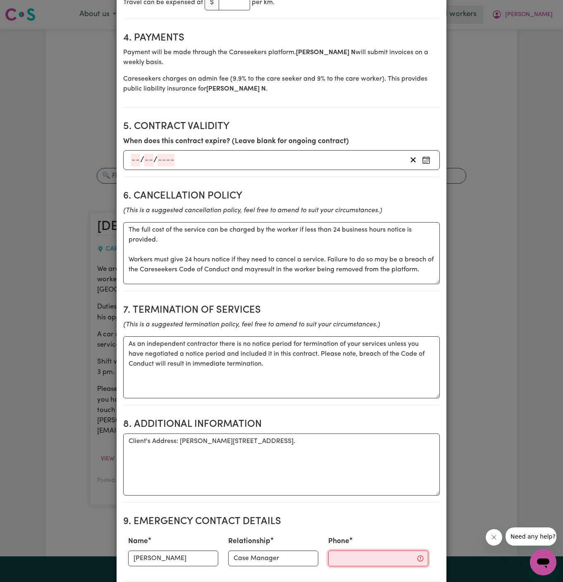
paste input "401725099"
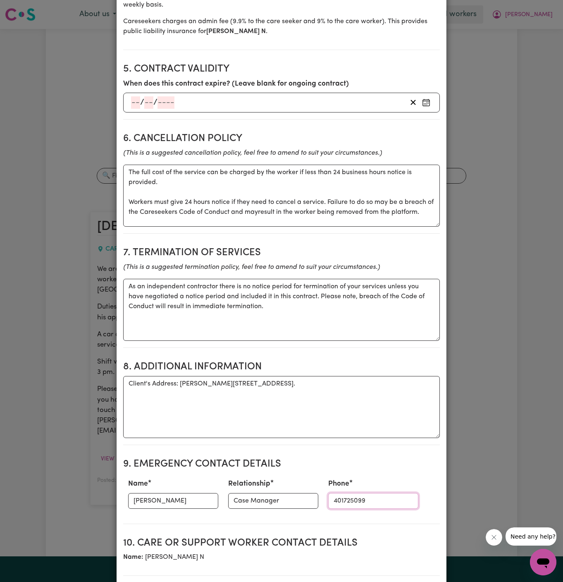
type input "401725099"
click at [302, 218] on section "Service agreement between [PERSON_NAME] N and [PERSON_NAME] Astute Living Care …" at bounding box center [281, 162] width 317 height 1294
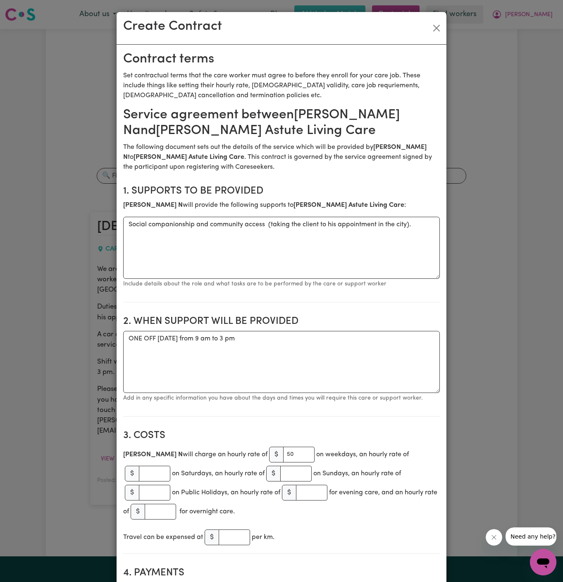
scroll to position [199, 0]
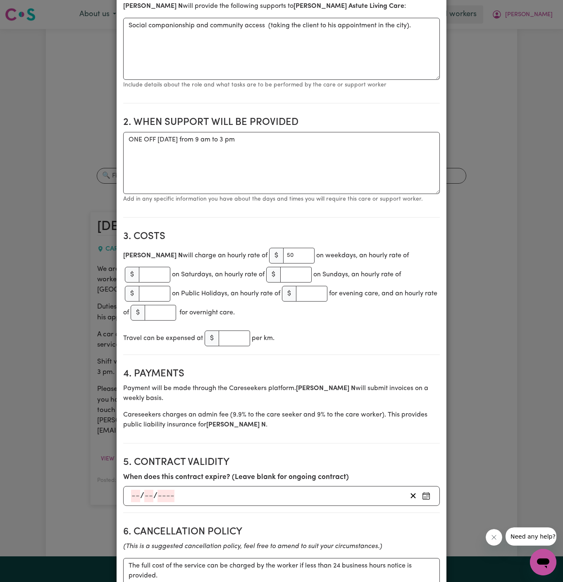
click at [331, 317] on section "3. Costs [PERSON_NAME] N will charge an hourly rate of $ 50 on weekdays, an hou…" at bounding box center [281, 289] width 317 height 131
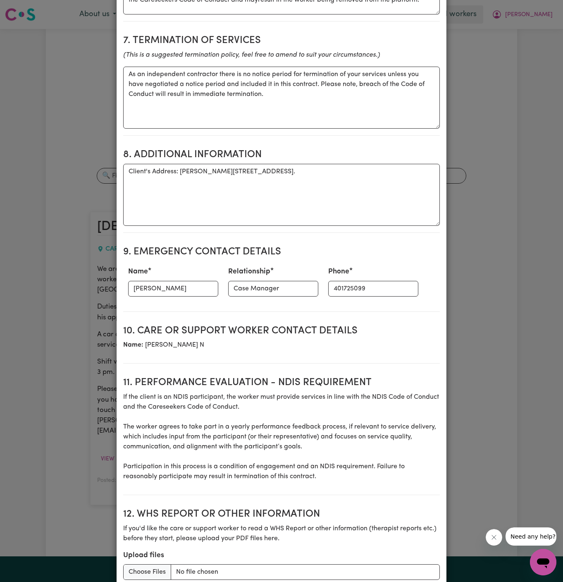
scroll to position [859, 0]
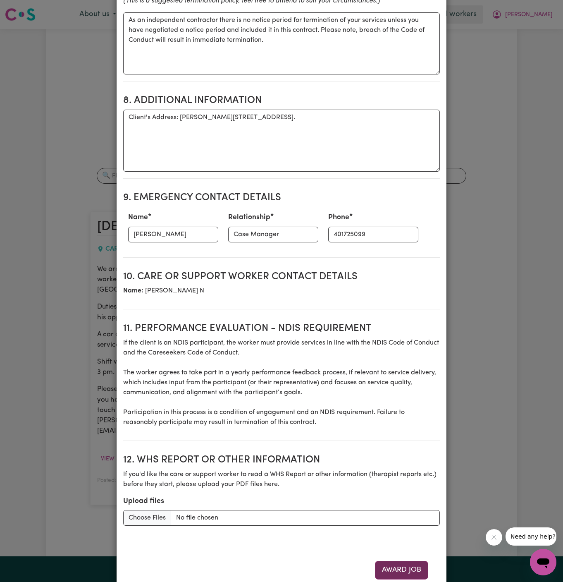
click at [411, 561] on button "Award Job" at bounding box center [401, 570] width 53 height 18
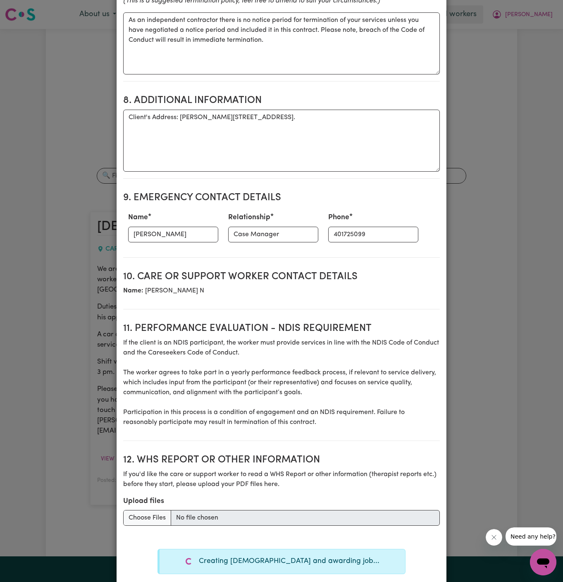
type textarea "Tasks required: Social companionship"
type textarea "Days required: [DATE] Approximately 6 hours to be delivered per day. Start date…"
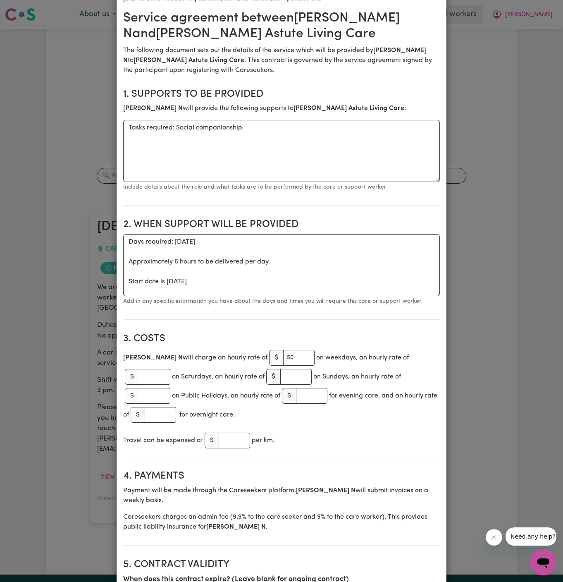
scroll to position [6, 0]
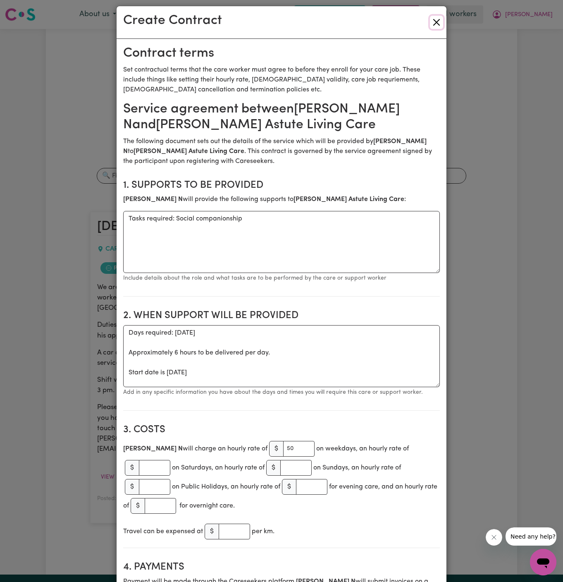
click at [434, 23] on button "Close" at bounding box center [436, 22] width 13 height 13
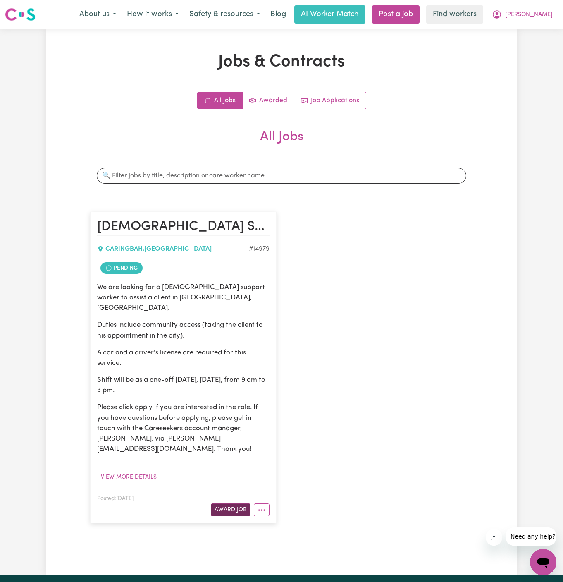
click at [235, 503] on button "Award Job" at bounding box center [231, 509] width 40 height 13
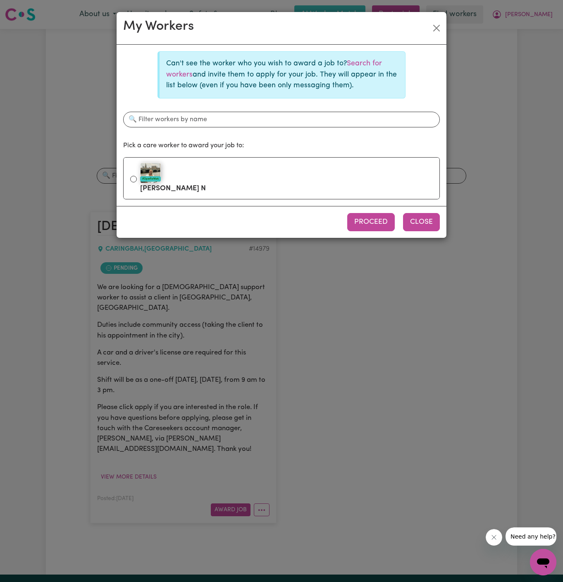
click at [414, 223] on button "Close" at bounding box center [421, 222] width 37 height 18
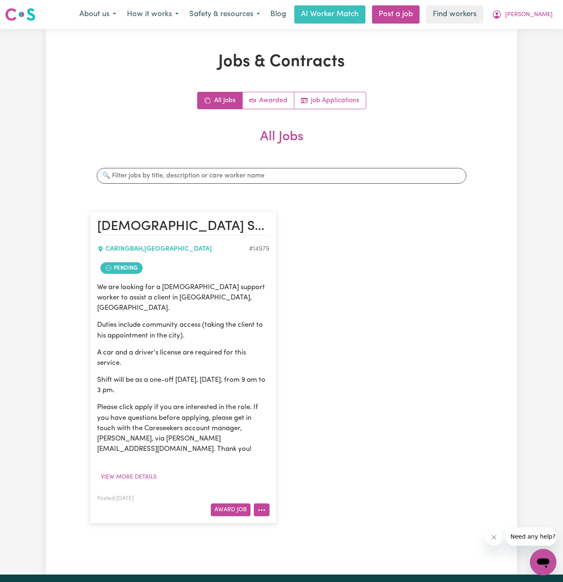
click at [261, 509] on circle "More options" at bounding box center [262, 510] width 2 height 2
click at [295, 400] on link "View/Edit Contract" at bounding box center [294, 408] width 80 height 17
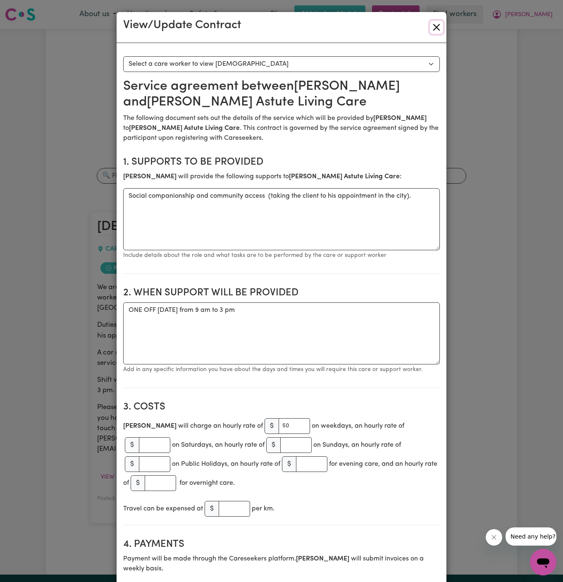
click at [434, 30] on button "Close" at bounding box center [436, 27] width 13 height 13
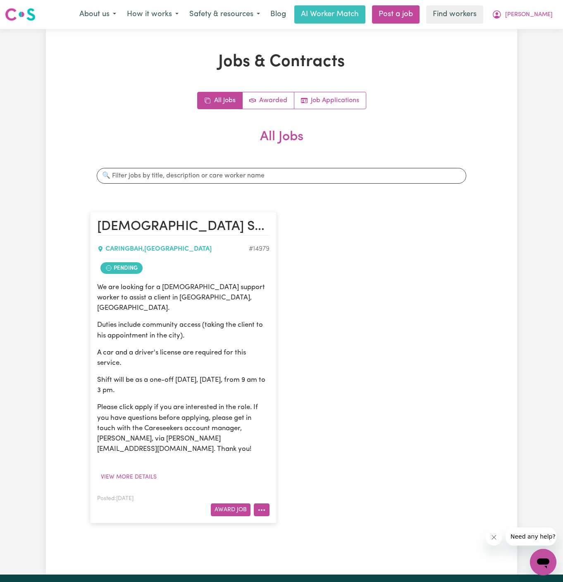
click at [264, 503] on button "More options" at bounding box center [262, 509] width 16 height 13
click at [301, 417] on link "Make Booking" at bounding box center [294, 425] width 80 height 17
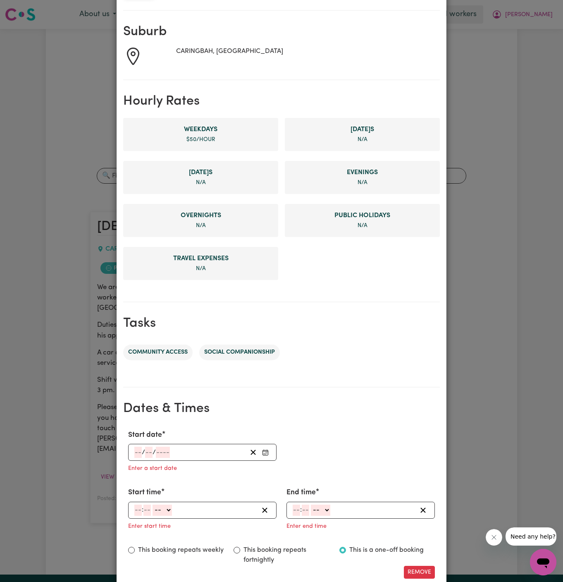
scroll to position [189, 0]
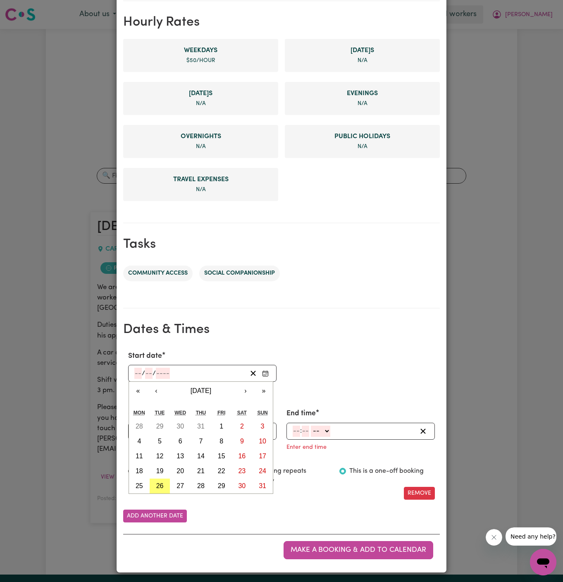
click at [137, 373] on input "number" at bounding box center [137, 373] width 7 height 11
click at [180, 483] on abbr "27" at bounding box center [180, 485] width 7 height 7
type input "[DATE]"
type input "27"
type input "8"
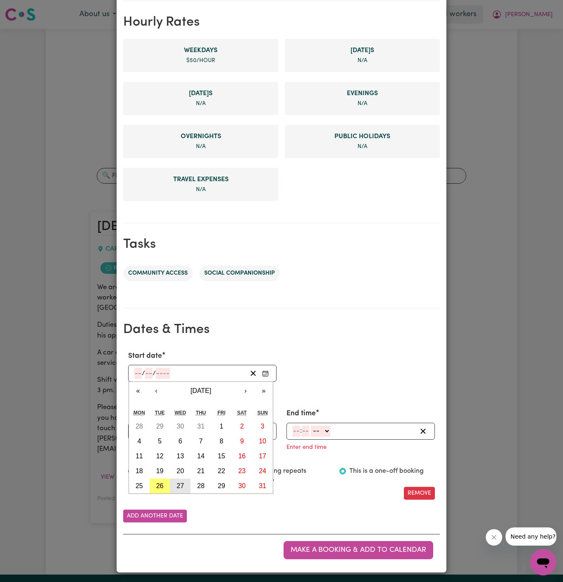
type input "2025"
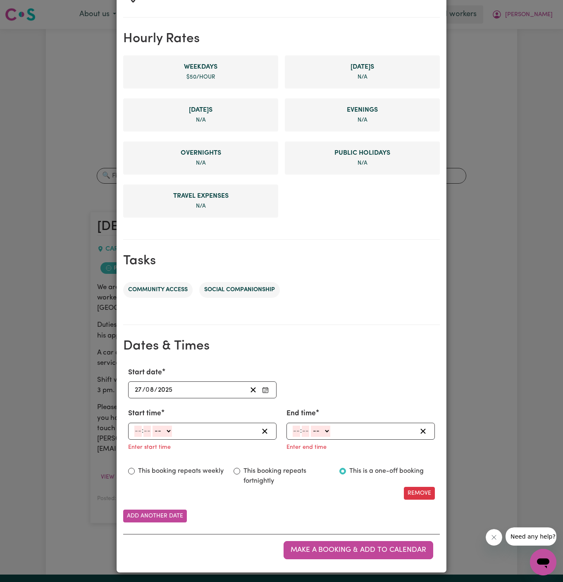
click at [139, 431] on input "number" at bounding box center [137, 431] width 7 height 11
type input "9"
type input "00"
click at [163, 428] on select "-- AM PM" at bounding box center [160, 431] width 19 height 11
select select "am"
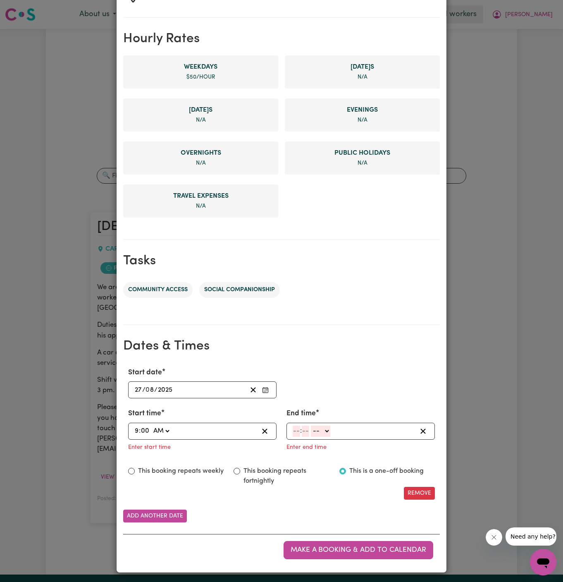
click at [151, 426] on select "-- AM PM" at bounding box center [160, 431] width 19 height 11
type input "09:00"
type input "0"
click at [297, 433] on input "number" at bounding box center [296, 431] width 7 height 11
type input "3"
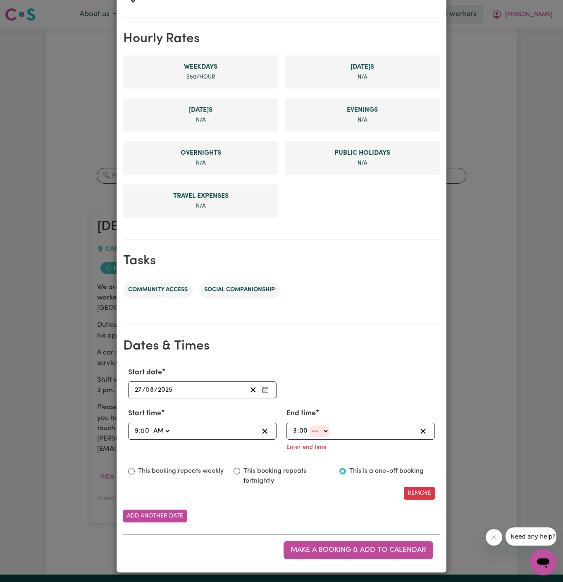
type input "00"
click at [326, 436] on div "3 : 00 -- AM PM" at bounding box center [361, 431] width 149 height 17
click at [171, 426] on select "-- AM PM" at bounding box center [160, 431] width 19 height 11
select select "pm"
click at [171, 437] on select "-- AM PM" at bounding box center [160, 431] width 19 height 11
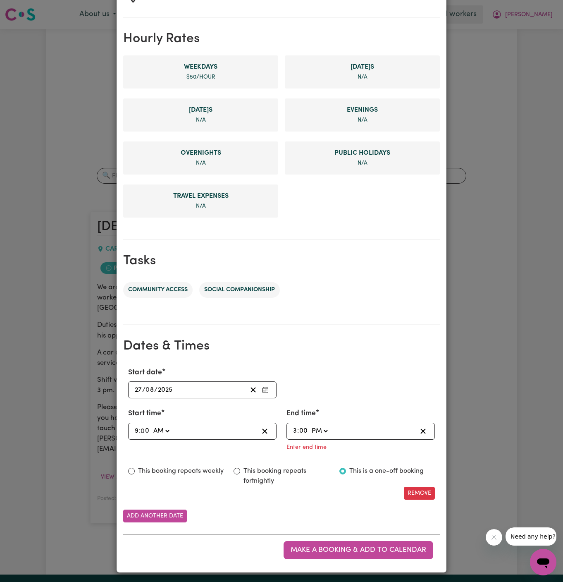
type input "15:00"
type input "0"
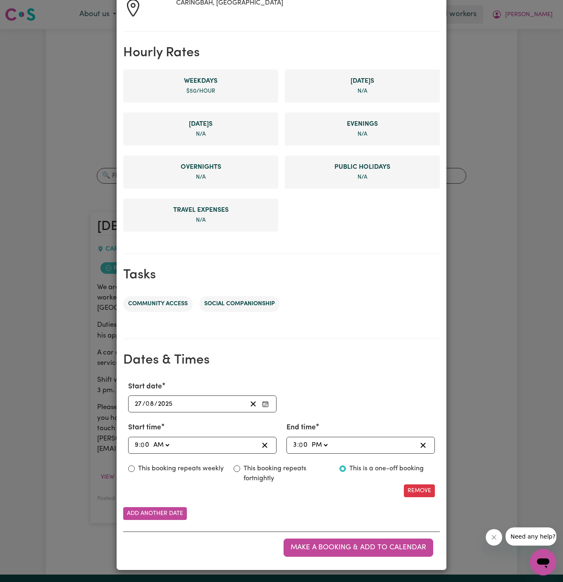
scroll to position [156, 0]
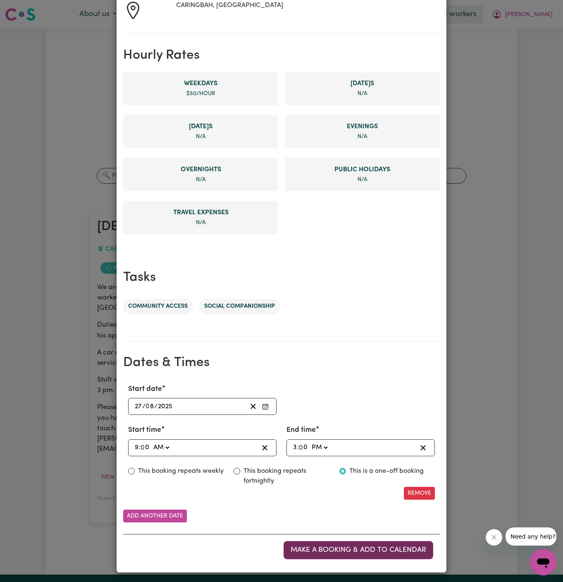
click at [346, 546] on span "Make a booking & add to calendar" at bounding box center [359, 549] width 136 height 7
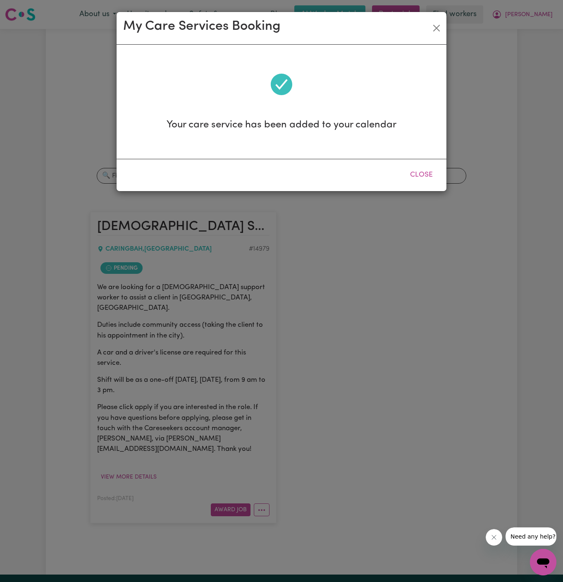
scroll to position [0, 0]
click at [420, 179] on button "Close" at bounding box center [421, 175] width 37 height 18
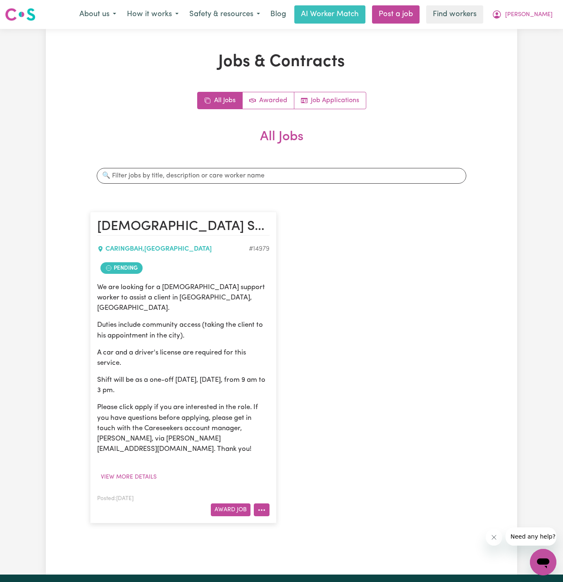
click at [263, 503] on button "More options" at bounding box center [262, 509] width 16 height 13
click at [302, 400] on link "View/Edit Contract" at bounding box center [294, 408] width 80 height 17
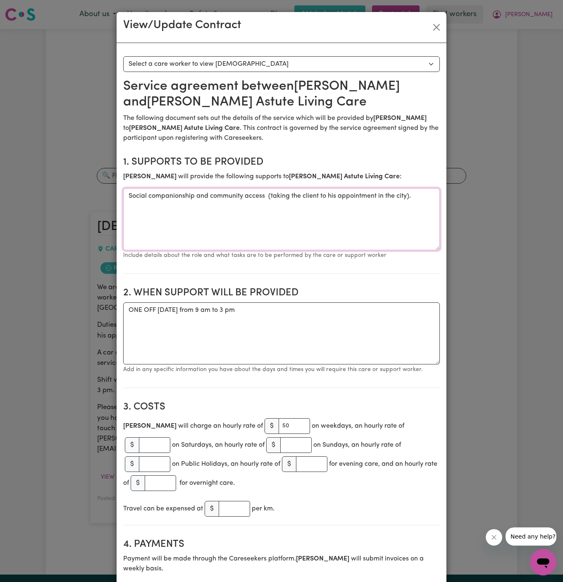
click at [192, 195] on textarea "Social companionship and community access (taking the client to his appointment…" at bounding box center [281, 219] width 317 height 62
click at [261, 303] on textarea "ONE OFF [DATE] from 9 am to 3 pm" at bounding box center [281, 333] width 317 height 62
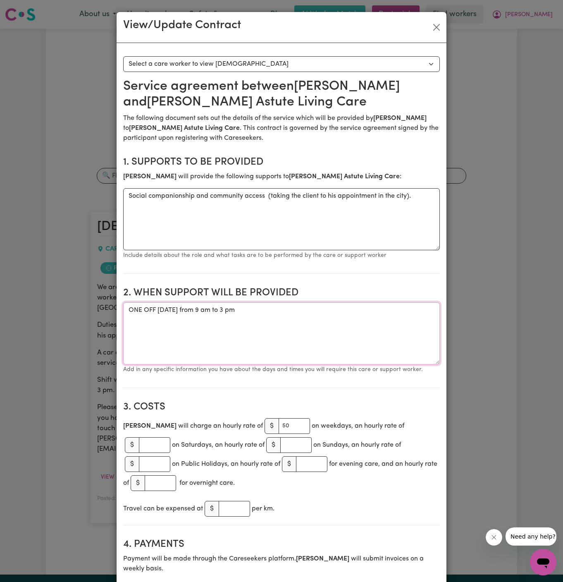
click at [261, 303] on textarea "ONE OFF [DATE] from 9 am to 3 pm" at bounding box center [281, 333] width 317 height 62
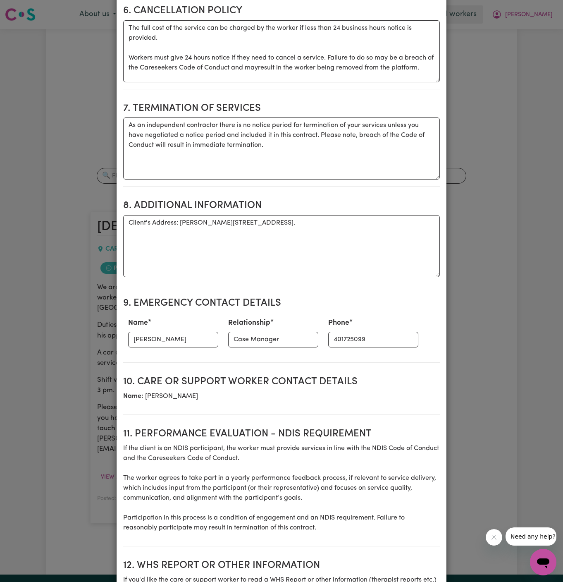
scroll to position [549, 0]
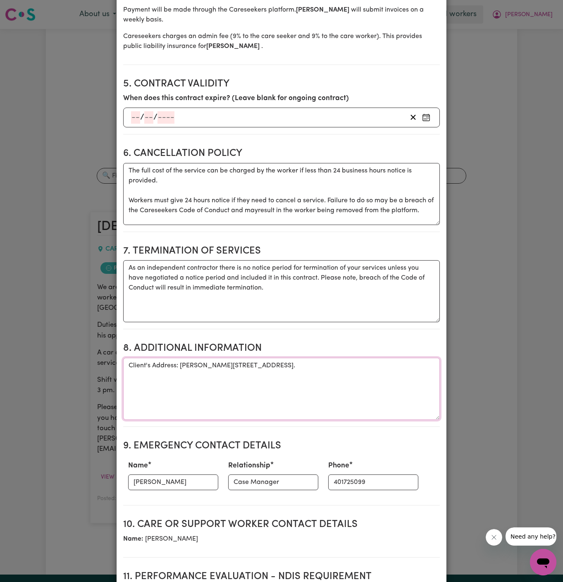
click at [168, 367] on textarea "Client's Address: [PERSON_NAME][STREET_ADDRESS]." at bounding box center [281, 389] width 317 height 62
drag, startPoint x: 181, startPoint y: 344, endPoint x: 340, endPoint y: 354, distance: 159.6
click at [340, 358] on textarea "Client's Address: [PERSON_NAME][STREET_ADDRESS]." at bounding box center [281, 389] width 317 height 62
paste textarea "ONE OFF [DATE] from 9 am to 3 pm"
type textarea "Client's Address: [PERSON_NAME][STREET_ADDRESS]."
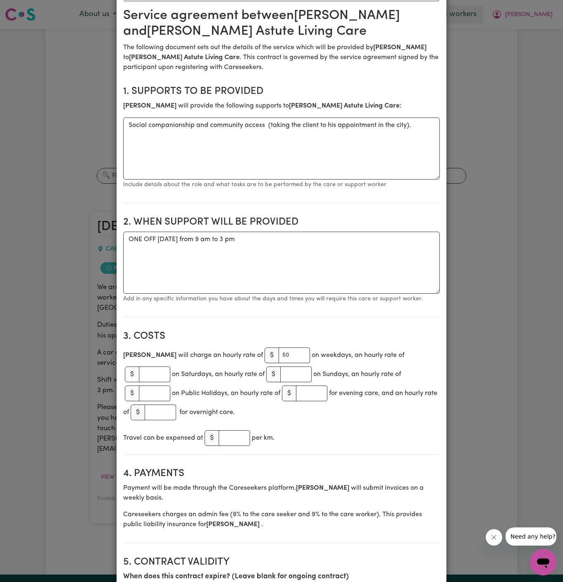
scroll to position [0, 0]
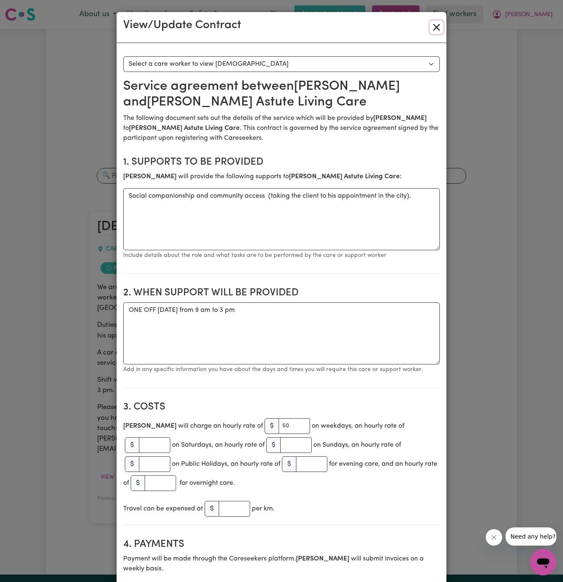
click at [438, 27] on button "Close" at bounding box center [436, 27] width 13 height 13
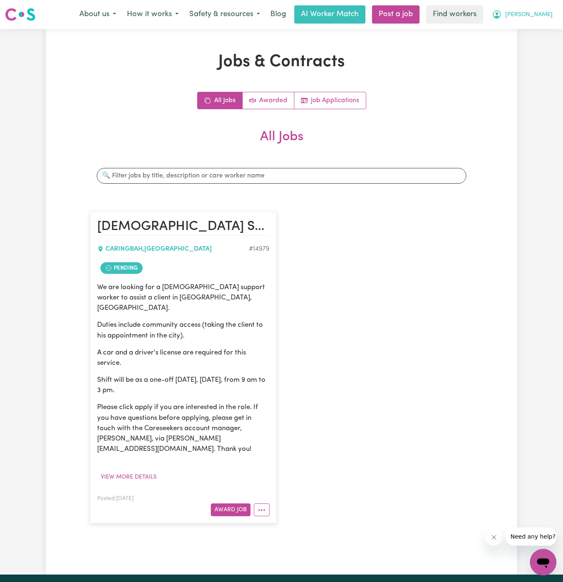
click at [539, 6] on button "[PERSON_NAME]" at bounding box center [523, 14] width 72 height 17
click at [537, 35] on link "My Dashboard" at bounding box center [525, 32] width 65 height 16
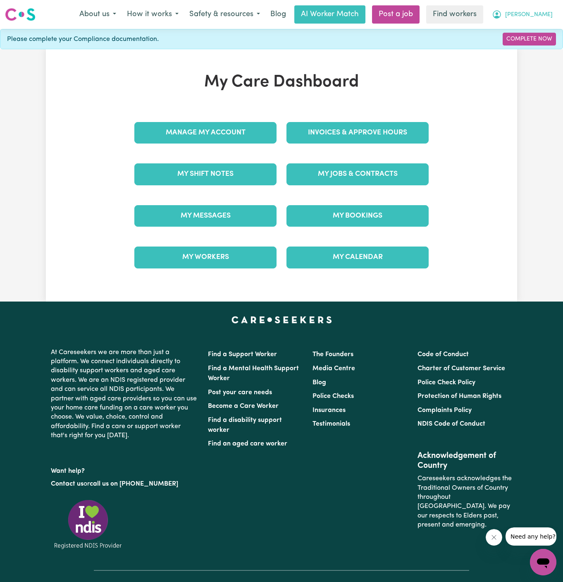
click at [544, 14] on span "[PERSON_NAME]" at bounding box center [530, 14] width 48 height 9
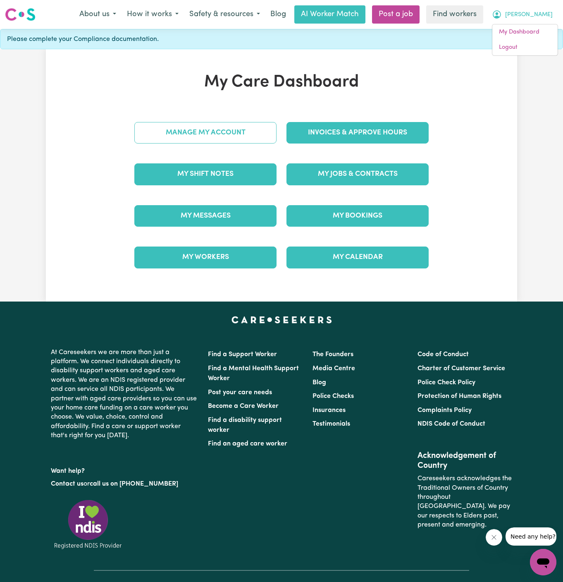
click at [253, 129] on link "Manage My Account" at bounding box center [205, 133] width 142 height 22
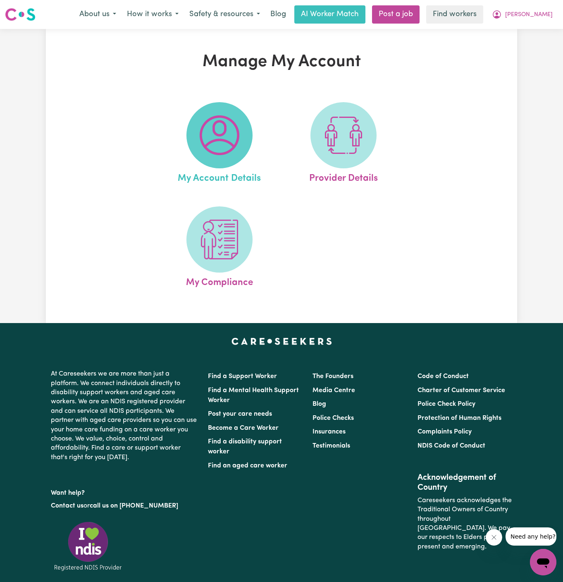
click at [237, 129] on img at bounding box center [220, 135] width 40 height 40
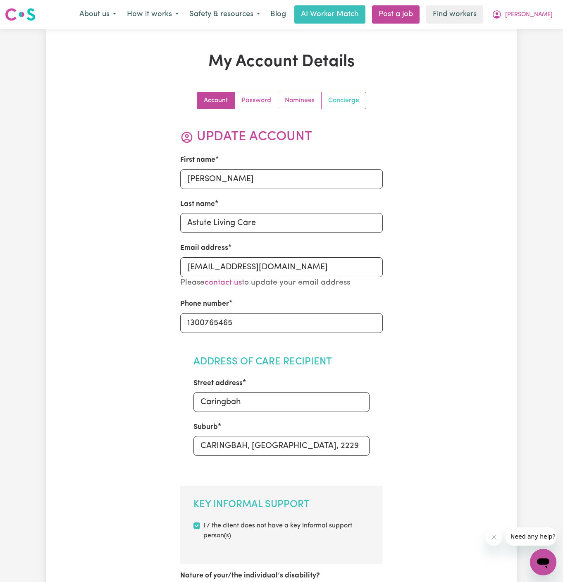
click at [336, 101] on link "Concierge" at bounding box center [344, 100] width 44 height 17
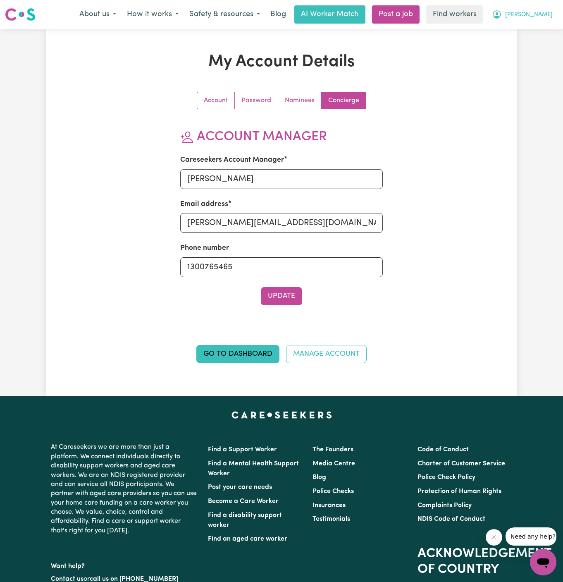
click at [549, 20] on button "[PERSON_NAME]" at bounding box center [523, 14] width 72 height 17
click at [549, 52] on link "Logout" at bounding box center [525, 48] width 65 height 16
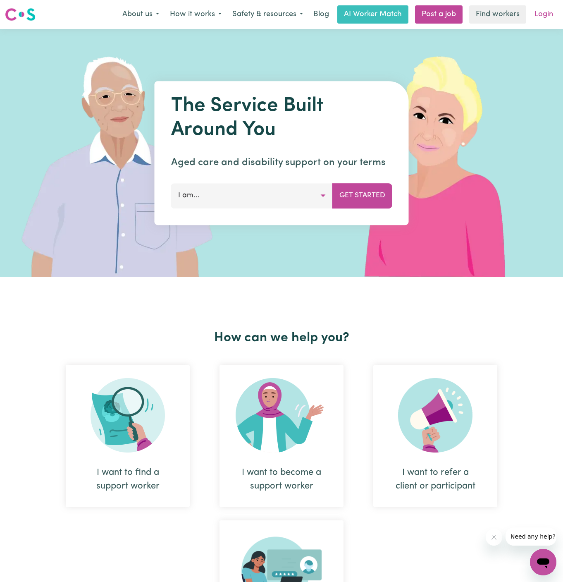
click at [546, 15] on link "Login" at bounding box center [544, 14] width 29 height 18
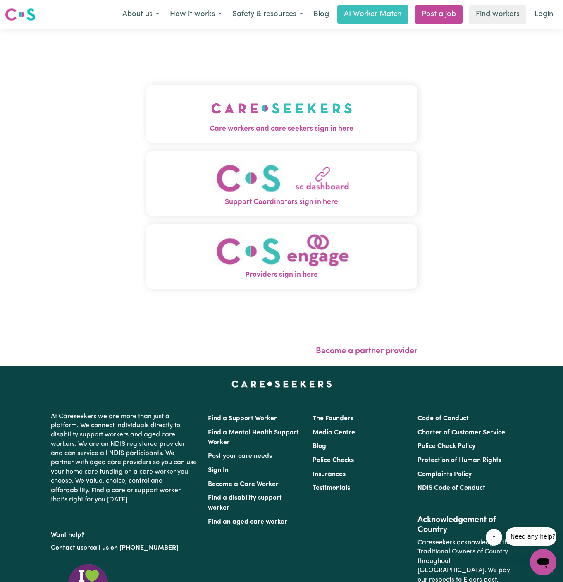
click at [304, 118] on img "Care workers and care seekers sign in here" at bounding box center [281, 108] width 141 height 31
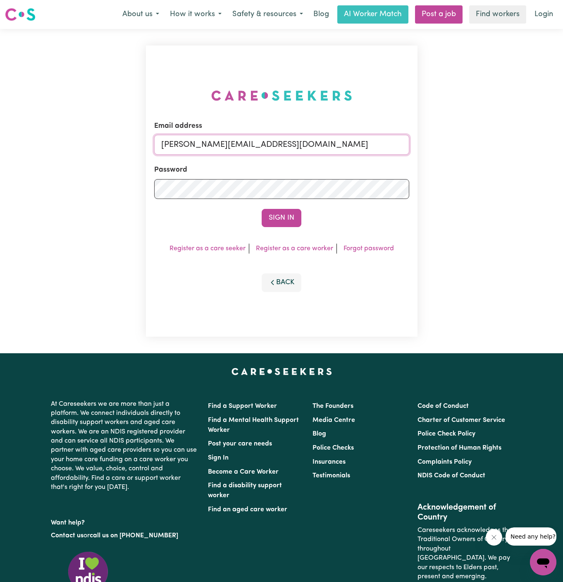
click at [322, 139] on input "[PERSON_NAME][EMAIL_ADDRESS][DOMAIN_NAME]" at bounding box center [281, 145] width 255 height 20
drag, startPoint x: 203, startPoint y: 145, endPoint x: 498, endPoint y: 151, distance: 295.0
click at [498, 151] on div "Email address [EMAIL_ADDRESS][DOMAIN_NAME] Password Sign In Register as a care …" at bounding box center [281, 191] width 563 height 324
click at [206, 146] on input "[EMAIL_ADDRESS][DOMAIN_NAME]" at bounding box center [281, 145] width 255 height 20
drag, startPoint x: 206, startPoint y: 146, endPoint x: 390, endPoint y: 141, distance: 184.6
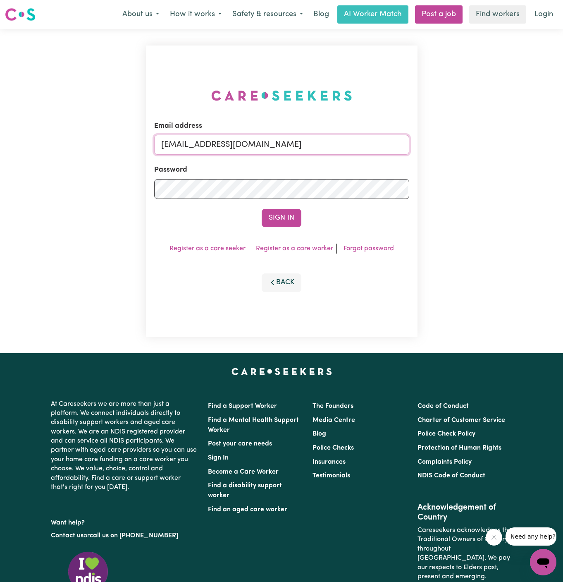
click at [390, 141] on input "[EMAIL_ADDRESS][DOMAIN_NAME]" at bounding box center [281, 145] width 255 height 20
paste input "RoyHO"
type input "[EMAIL_ADDRESS][DOMAIN_NAME]"
click at [291, 222] on button "Sign In" at bounding box center [282, 218] width 40 height 18
